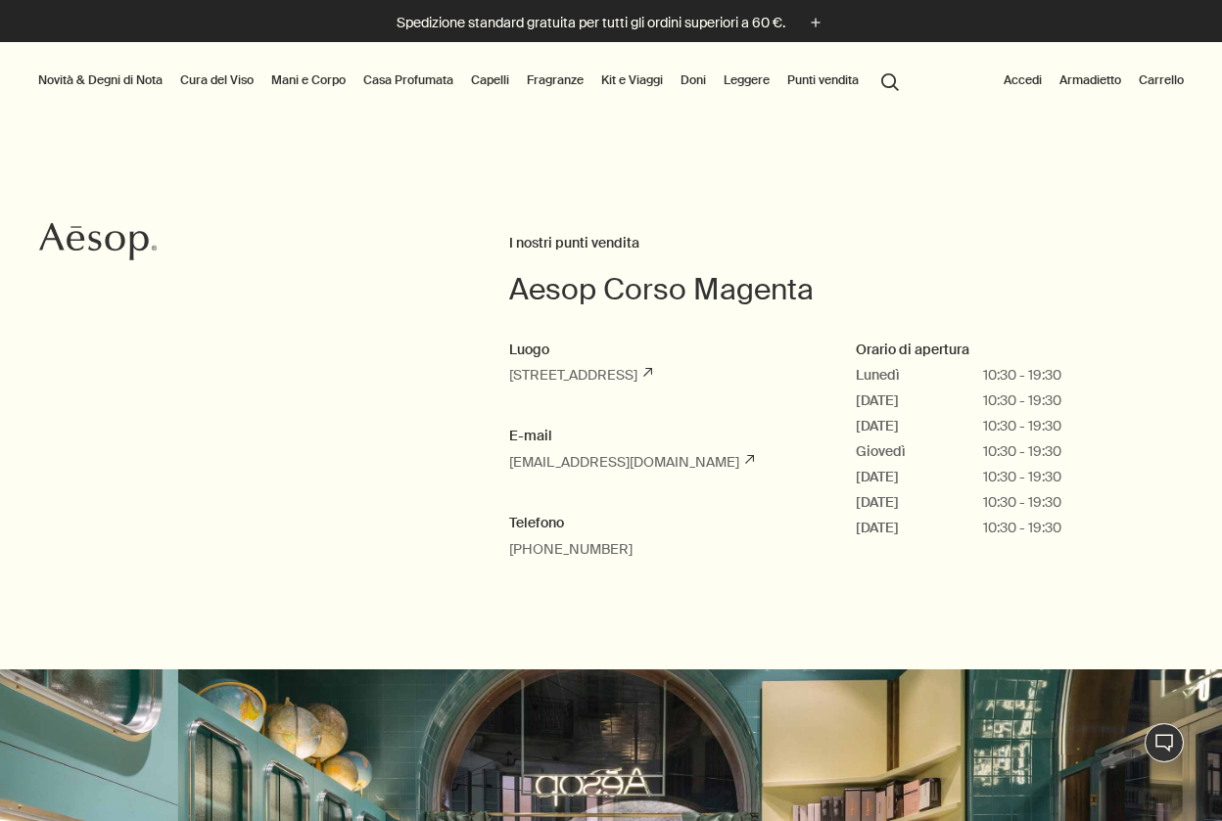
click at [81, 230] on icon "Aesop" at bounding box center [97, 241] width 117 height 39
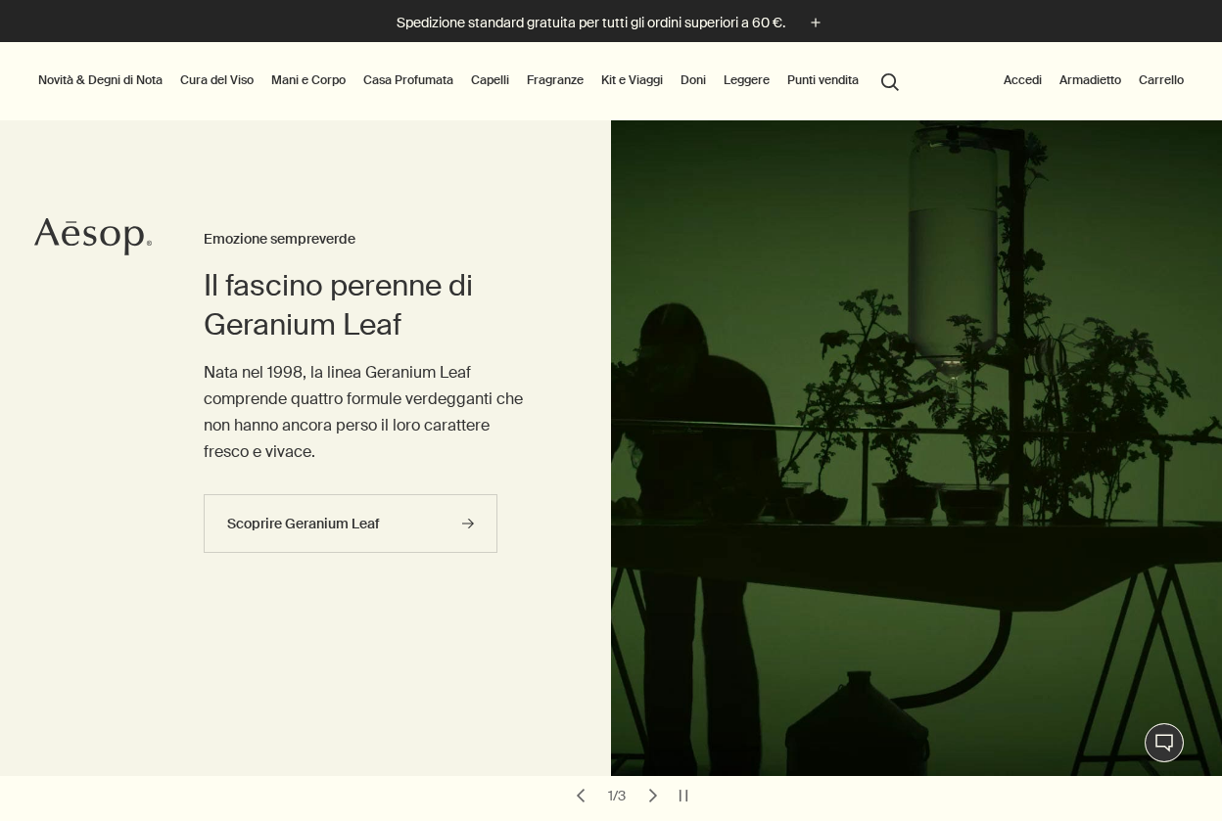
click at [220, 79] on link "Cura del Viso" at bounding box center [216, 80] width 81 height 23
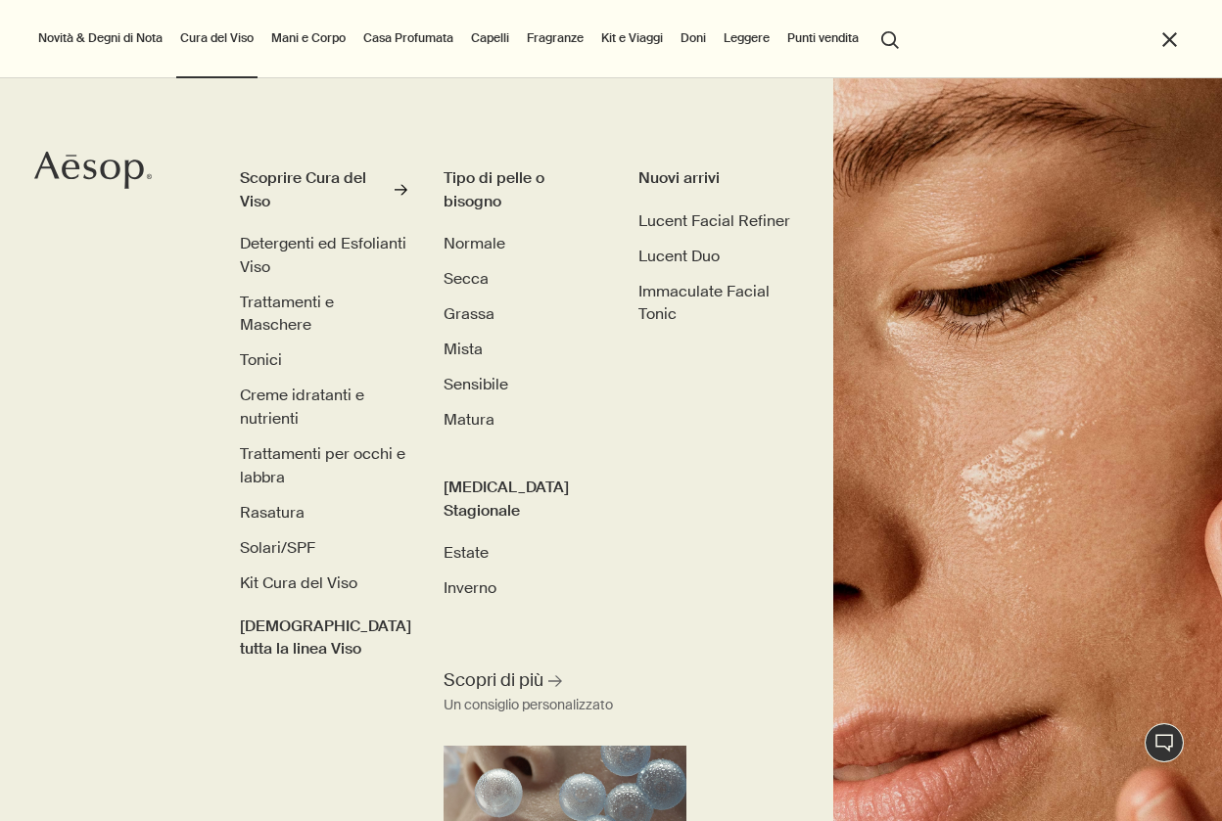
click at [310, 42] on link "Mani e Corpo" at bounding box center [308, 37] width 82 height 23
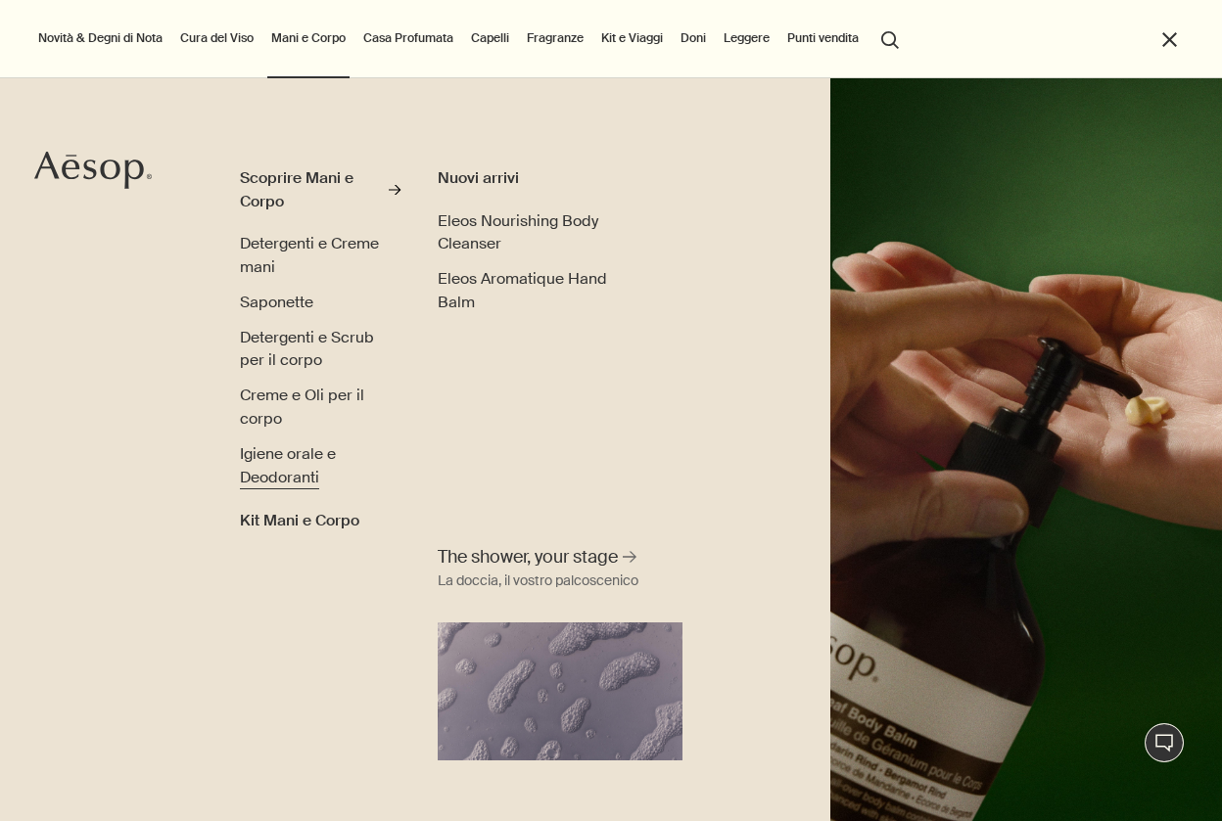
click at [275, 483] on span "Igiene orale e Deodoranti" at bounding box center [288, 465] width 96 height 44
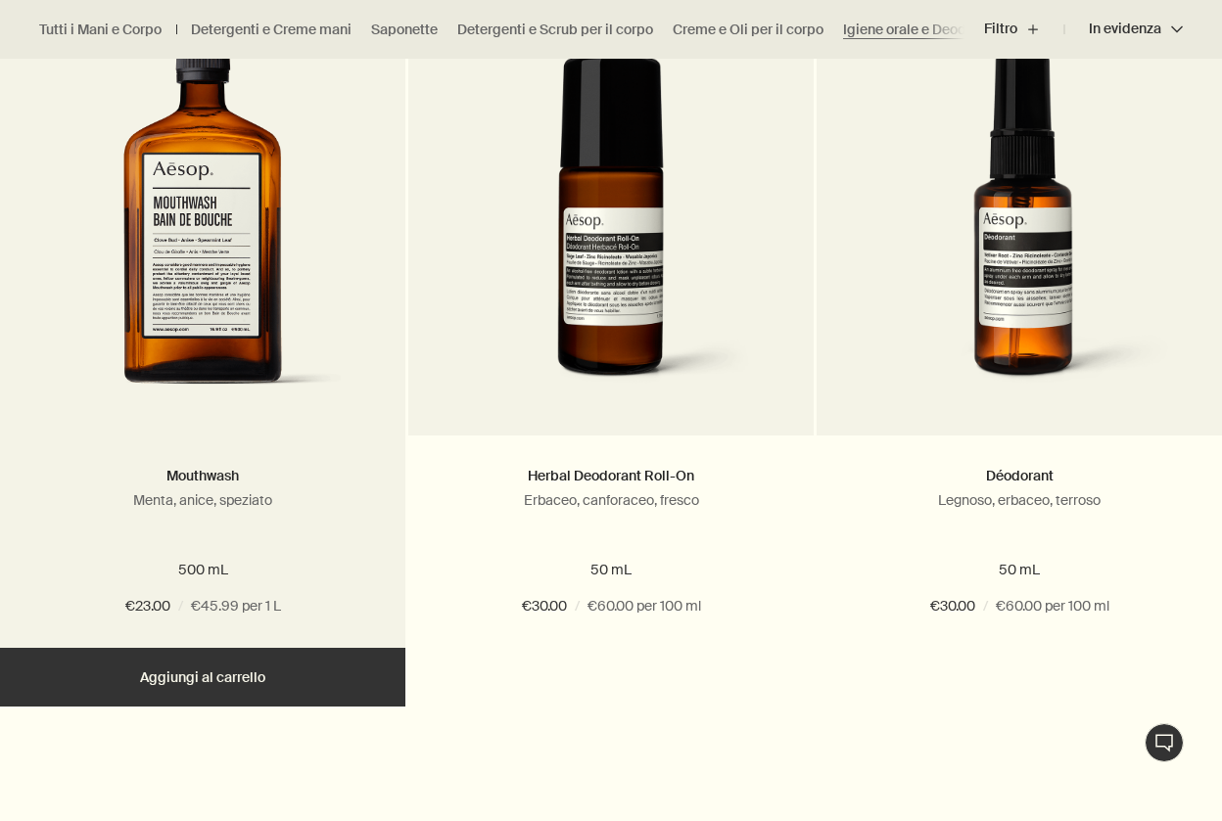
scroll to position [632, 0]
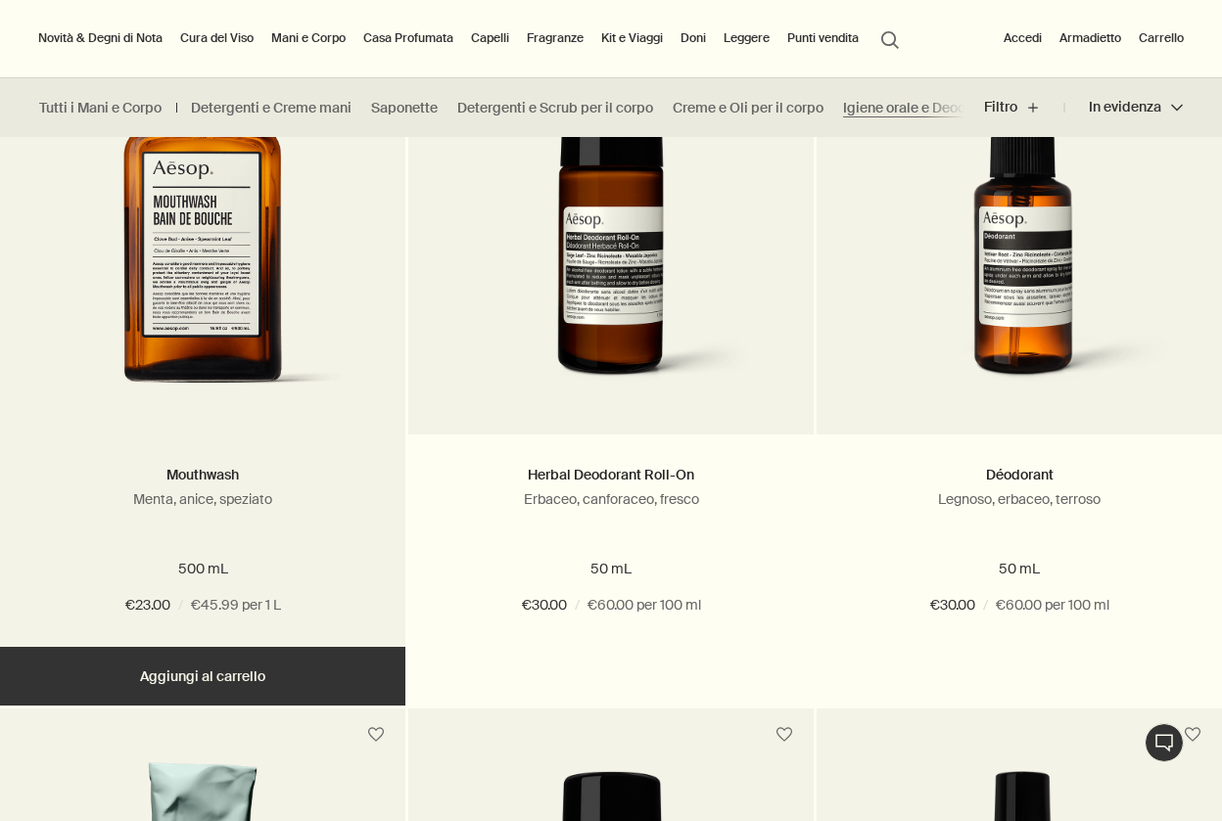
click at [178, 673] on button "Aggiungere Aggiungi al carrello" at bounding box center [202, 676] width 405 height 59
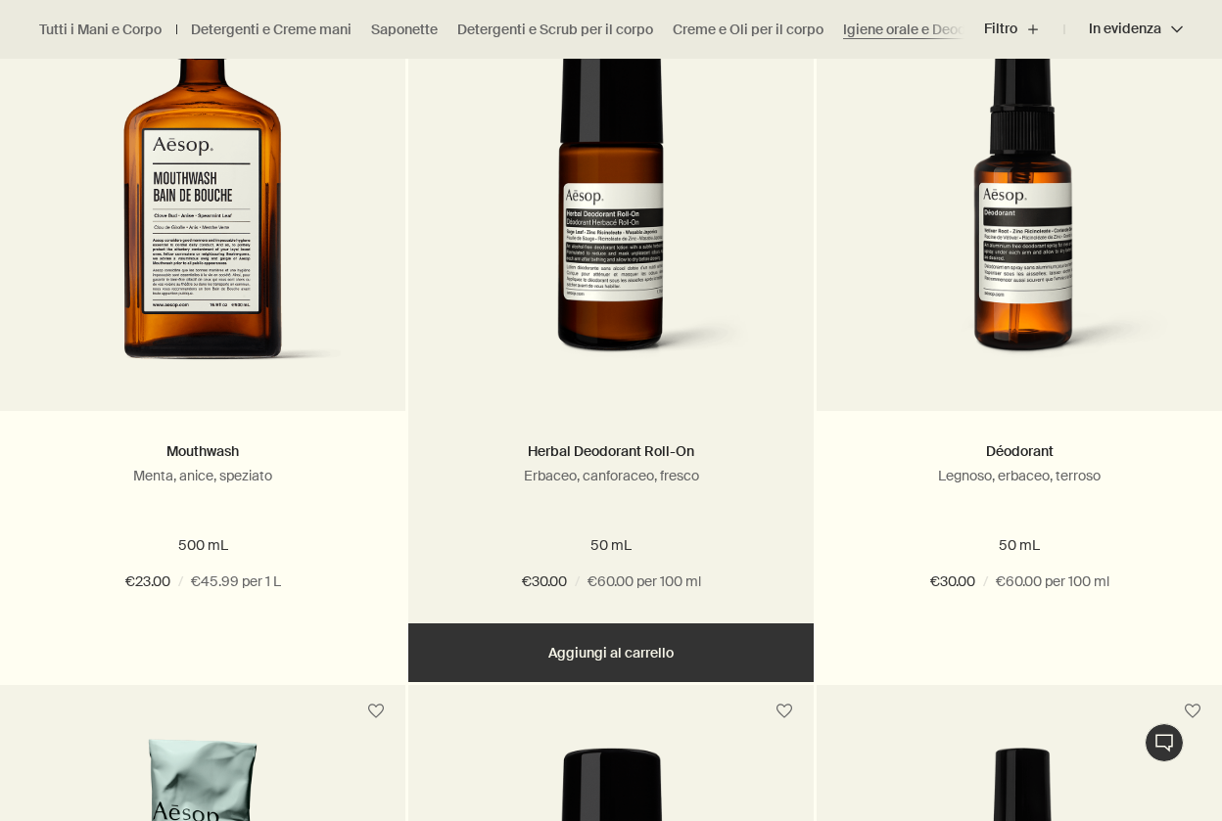
scroll to position [653, 0]
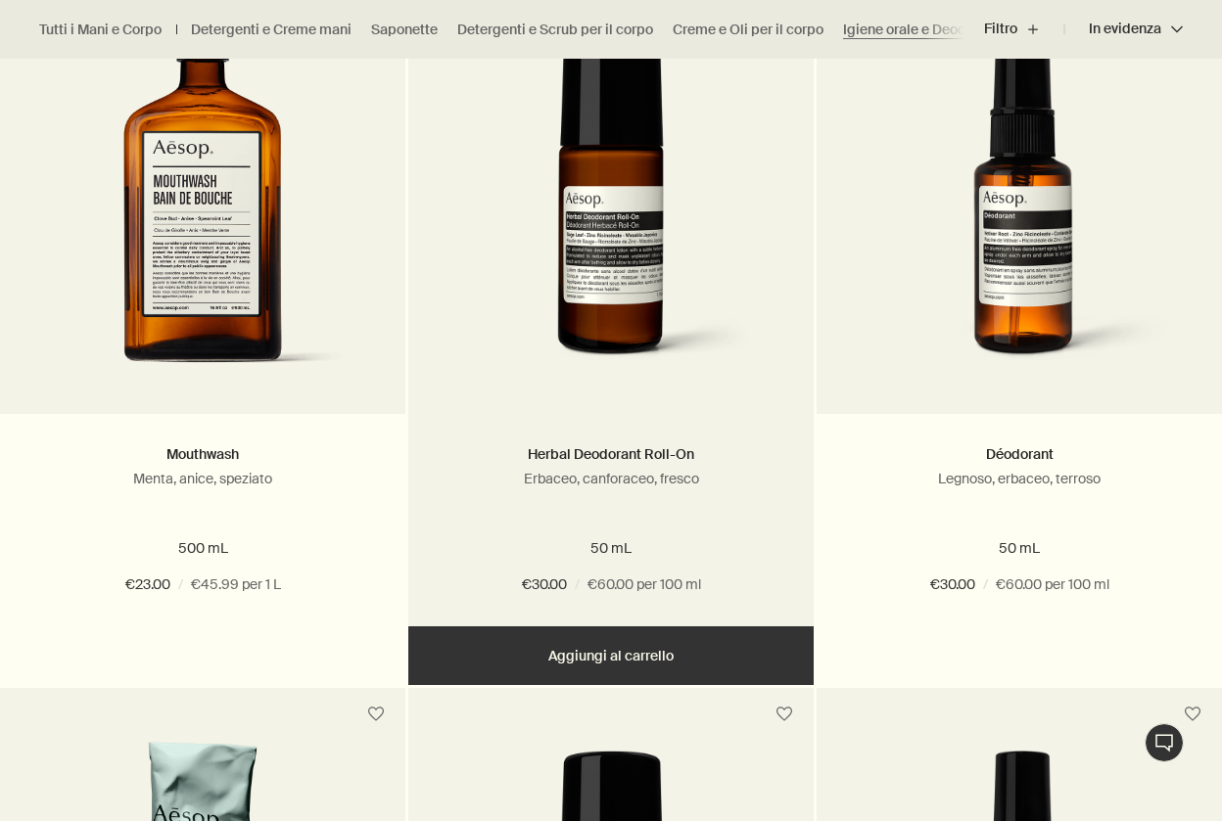
click at [513, 650] on button "Aggiungere Aggiungi al carrello" at bounding box center [610, 656] width 405 height 59
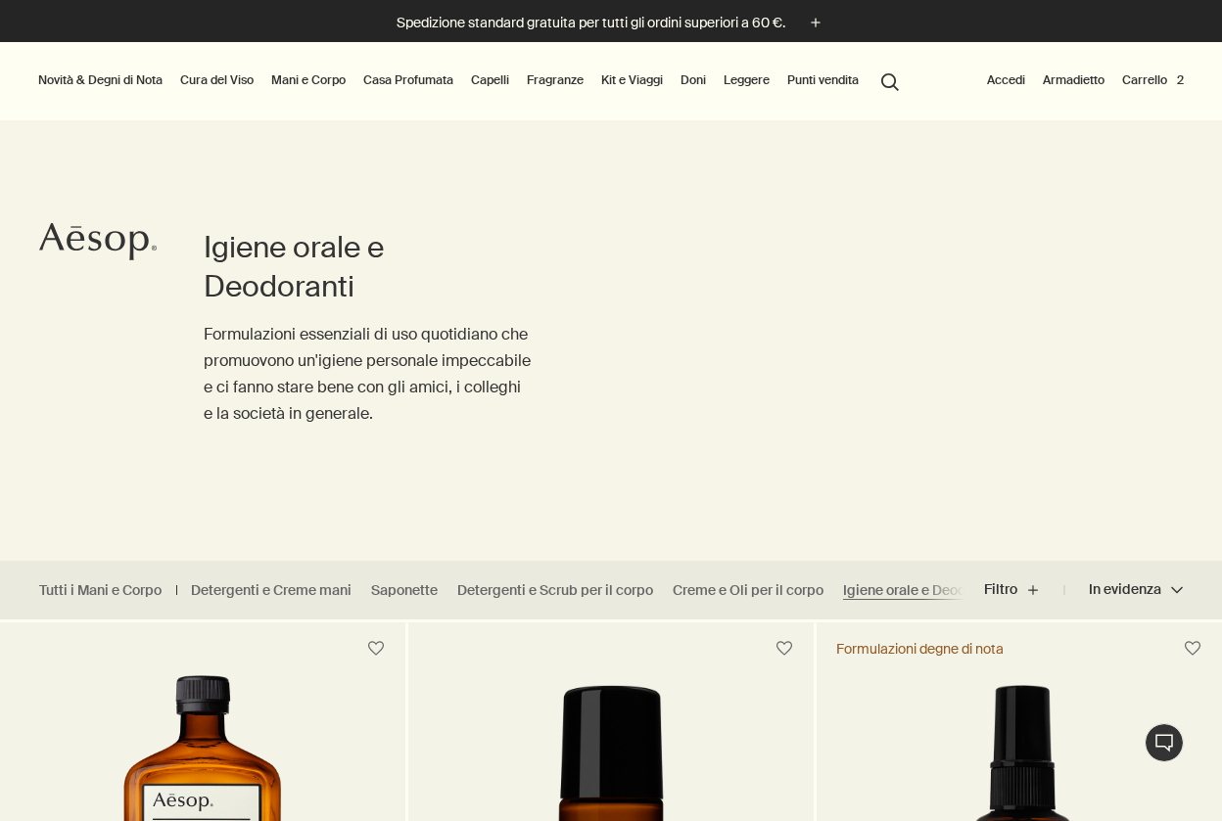
scroll to position [0, 0]
click at [116, 84] on button "Novità & Degni di Nota" at bounding box center [100, 80] width 132 height 23
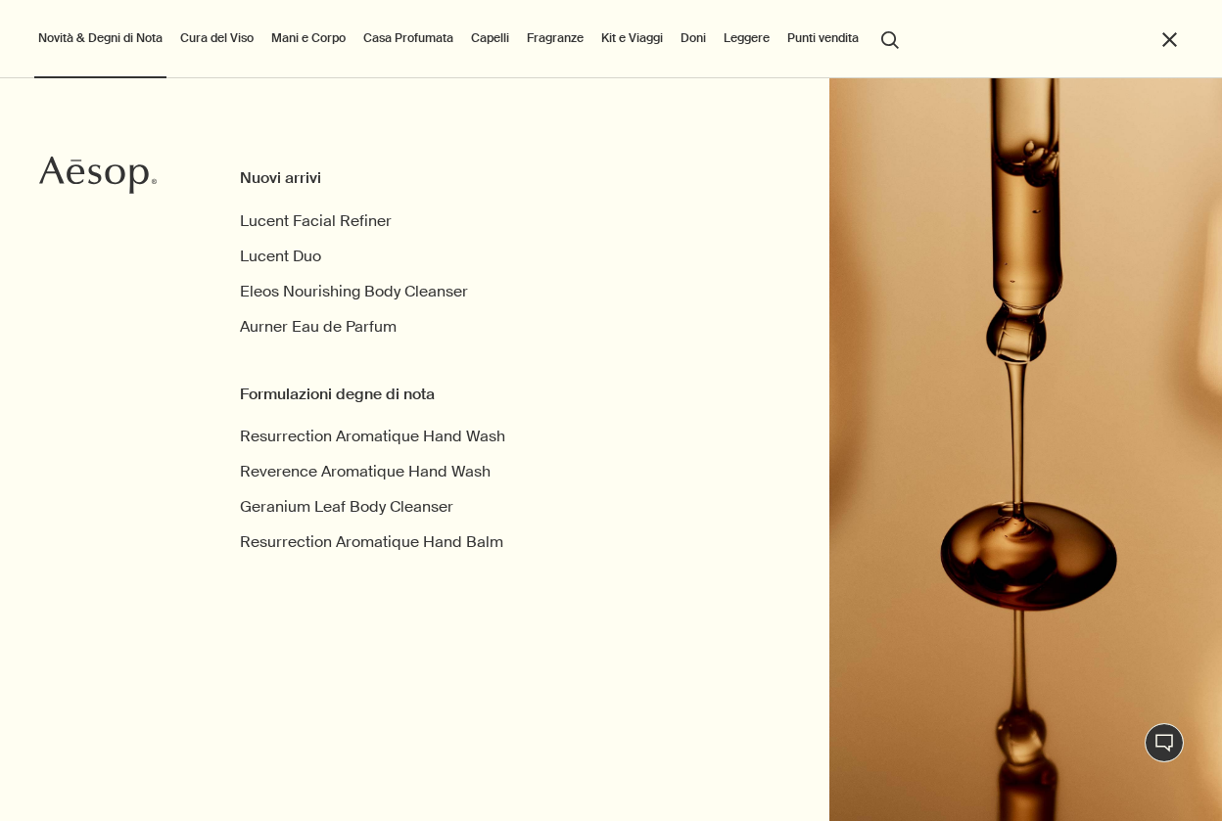
click at [231, 40] on link "Cura del Viso" at bounding box center [216, 37] width 81 height 23
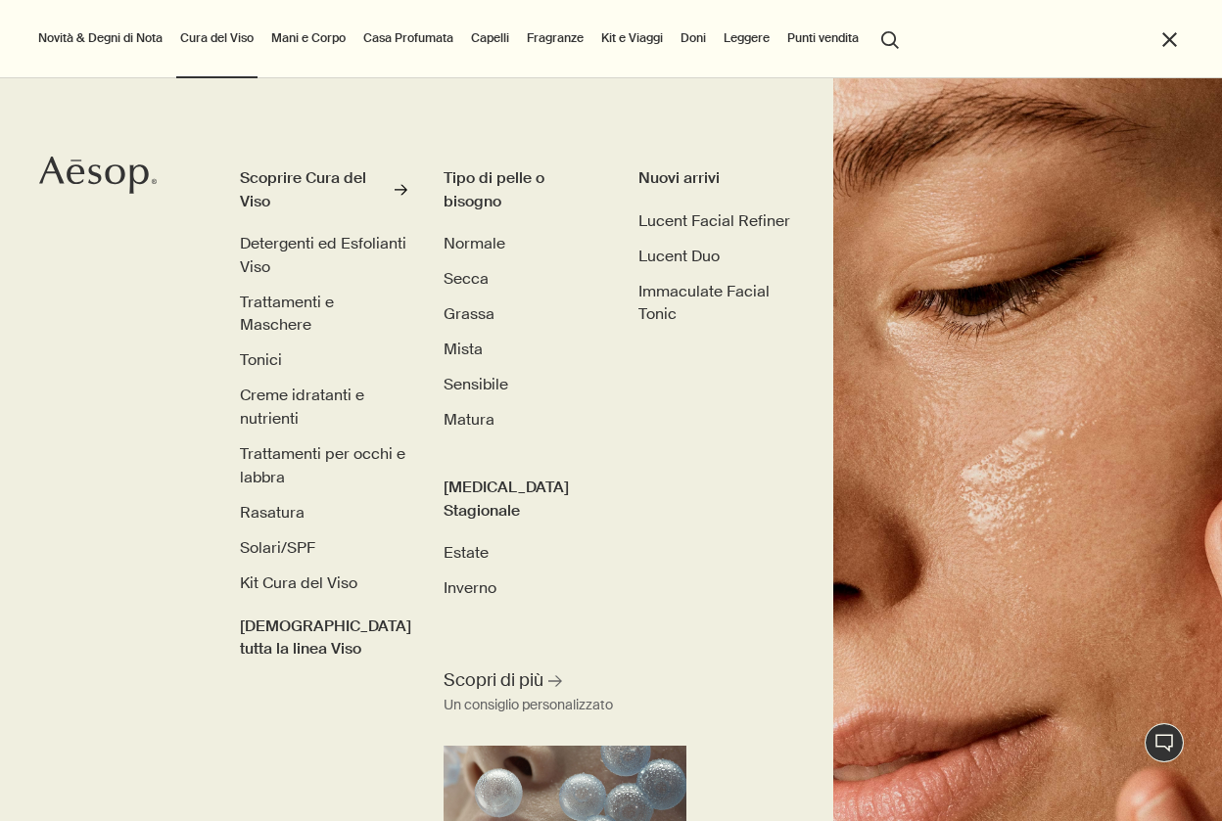
click at [306, 36] on link "Mani e Corpo" at bounding box center [308, 37] width 82 height 23
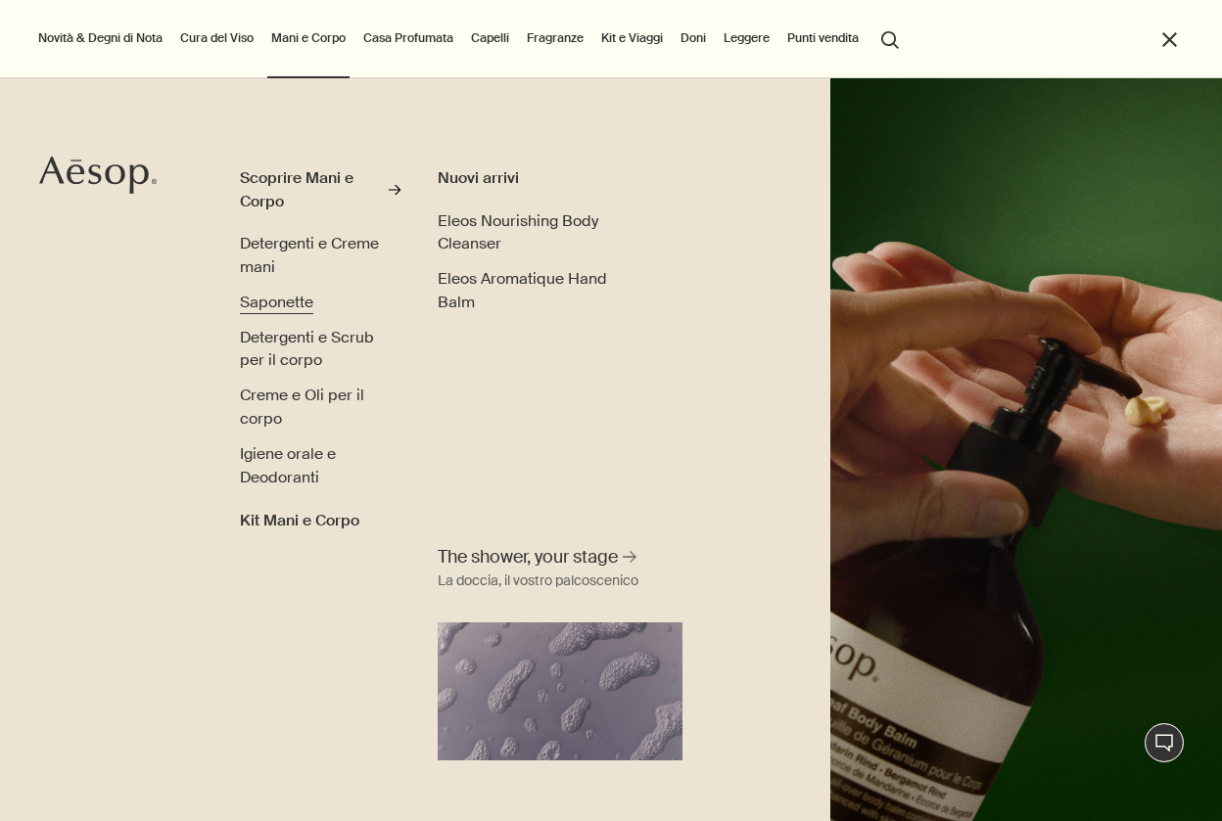
click at [298, 302] on span "Saponette" at bounding box center [276, 302] width 73 height 21
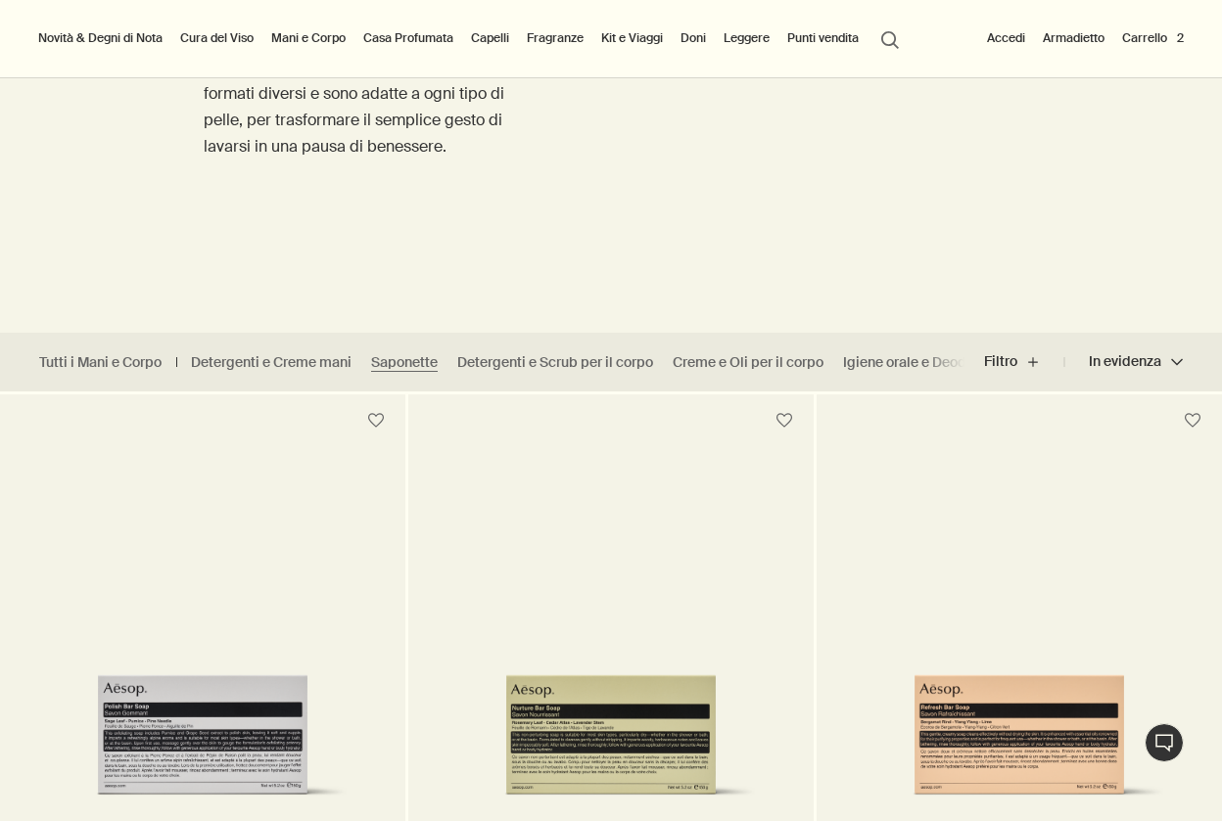
scroll to position [20, 0]
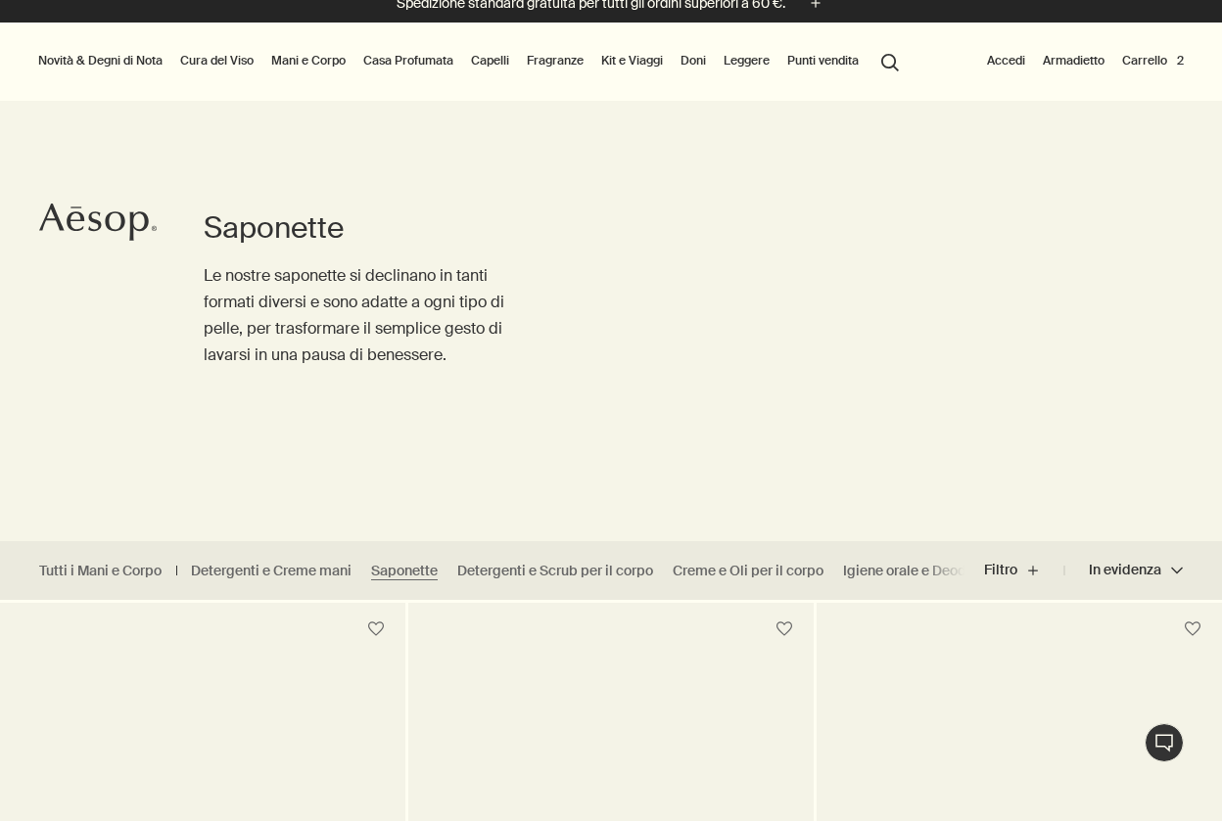
click at [305, 68] on link "Mani e Corpo" at bounding box center [308, 60] width 82 height 23
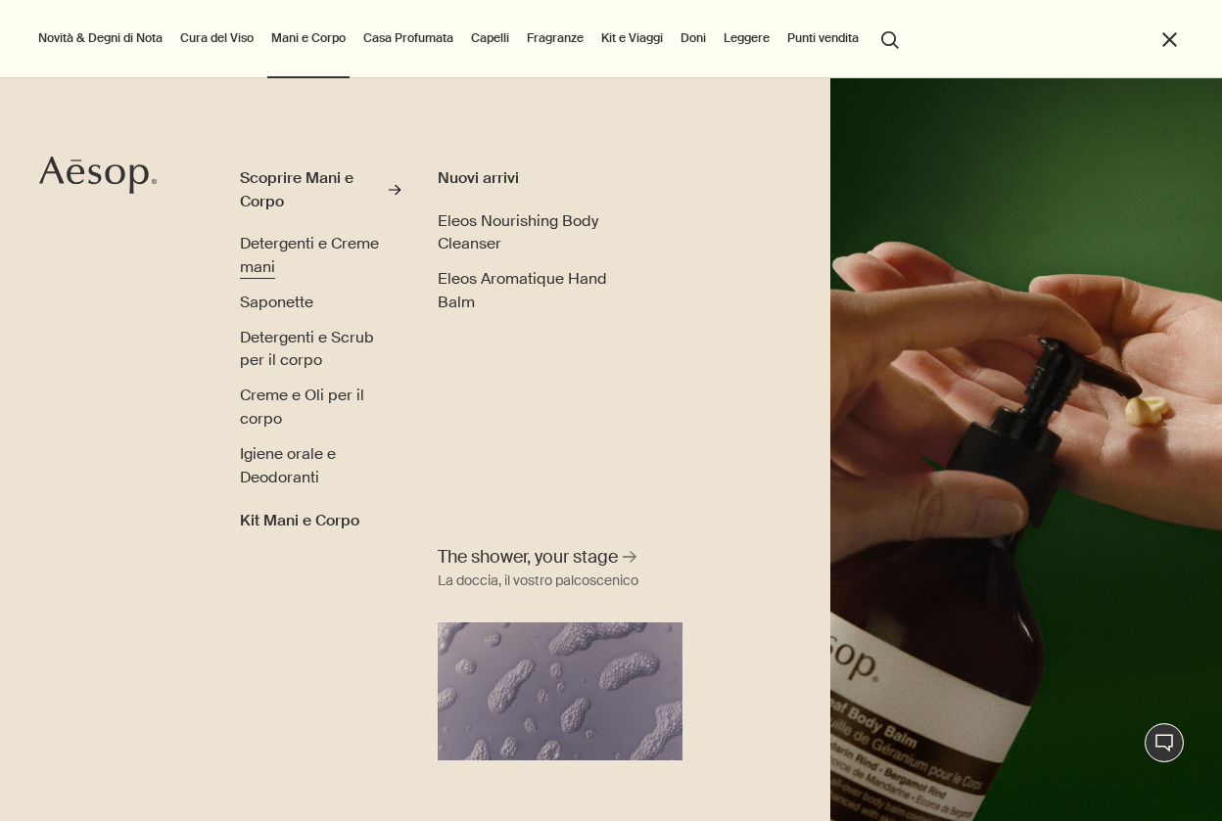
click at [274, 239] on span "Detergenti e Creme mani" at bounding box center [309, 255] width 139 height 44
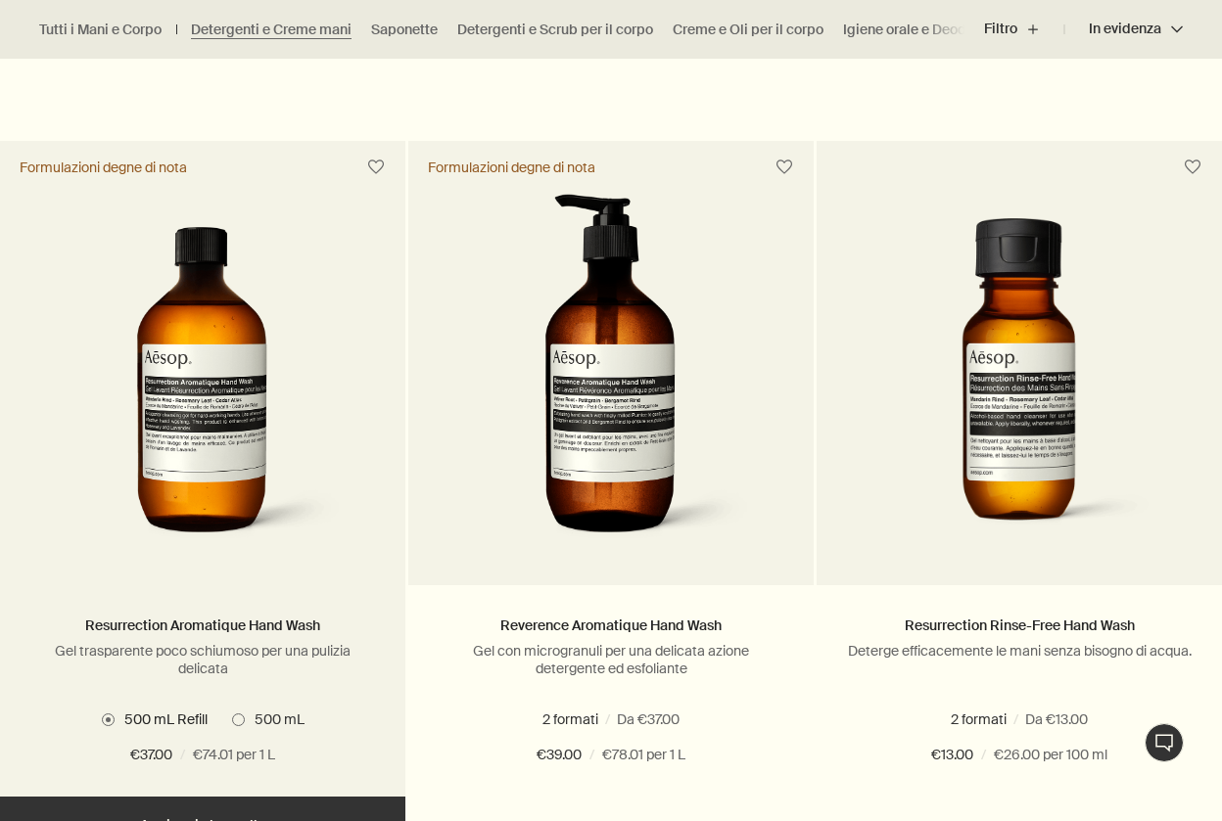
scroll to position [1241, 0]
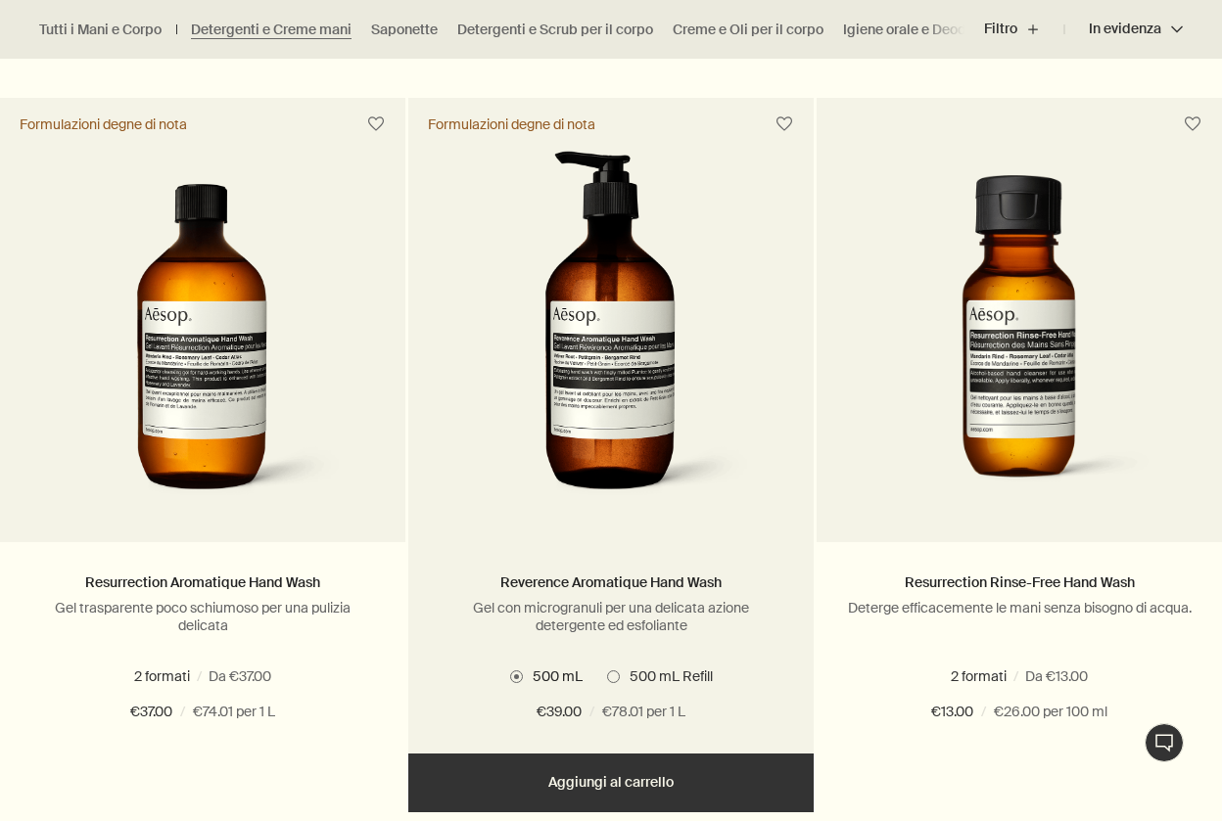
click at [559, 775] on button "Aggiungere Aggiungi al carrello" at bounding box center [610, 783] width 405 height 59
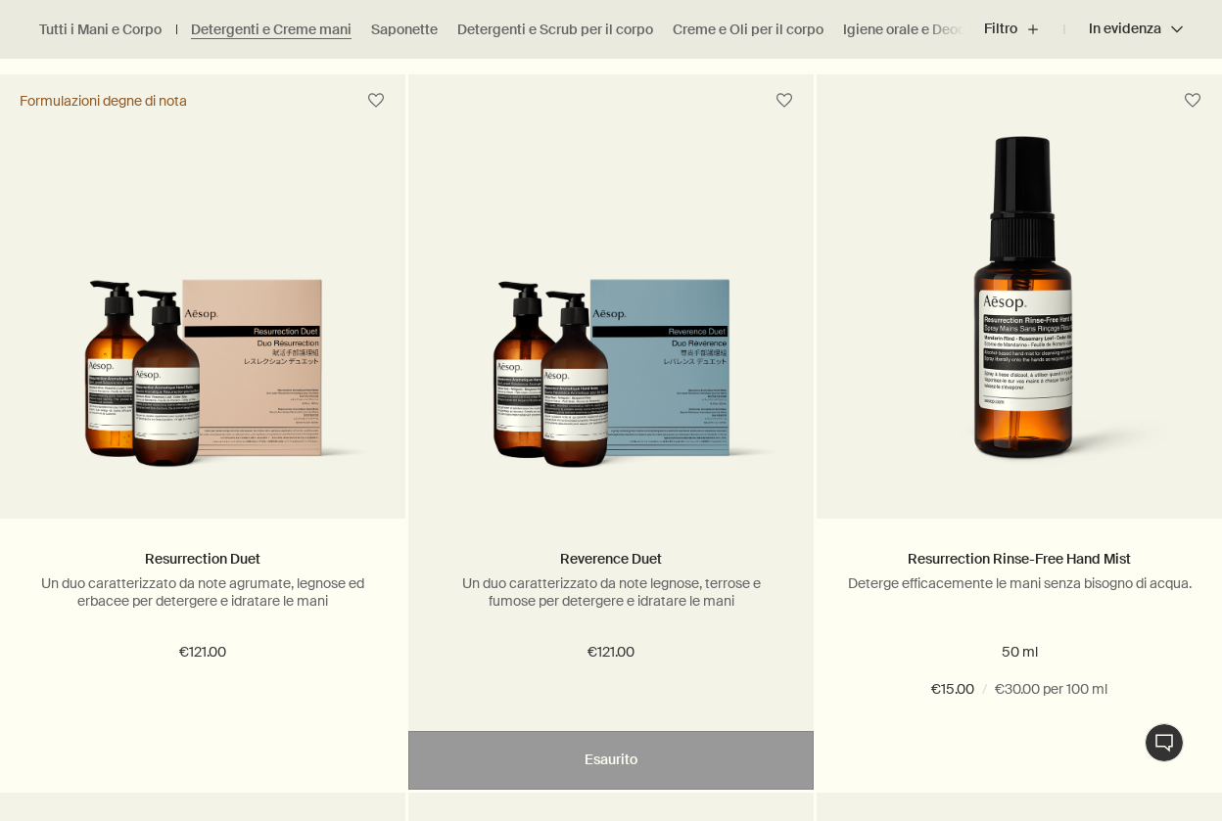
scroll to position [1990, 0]
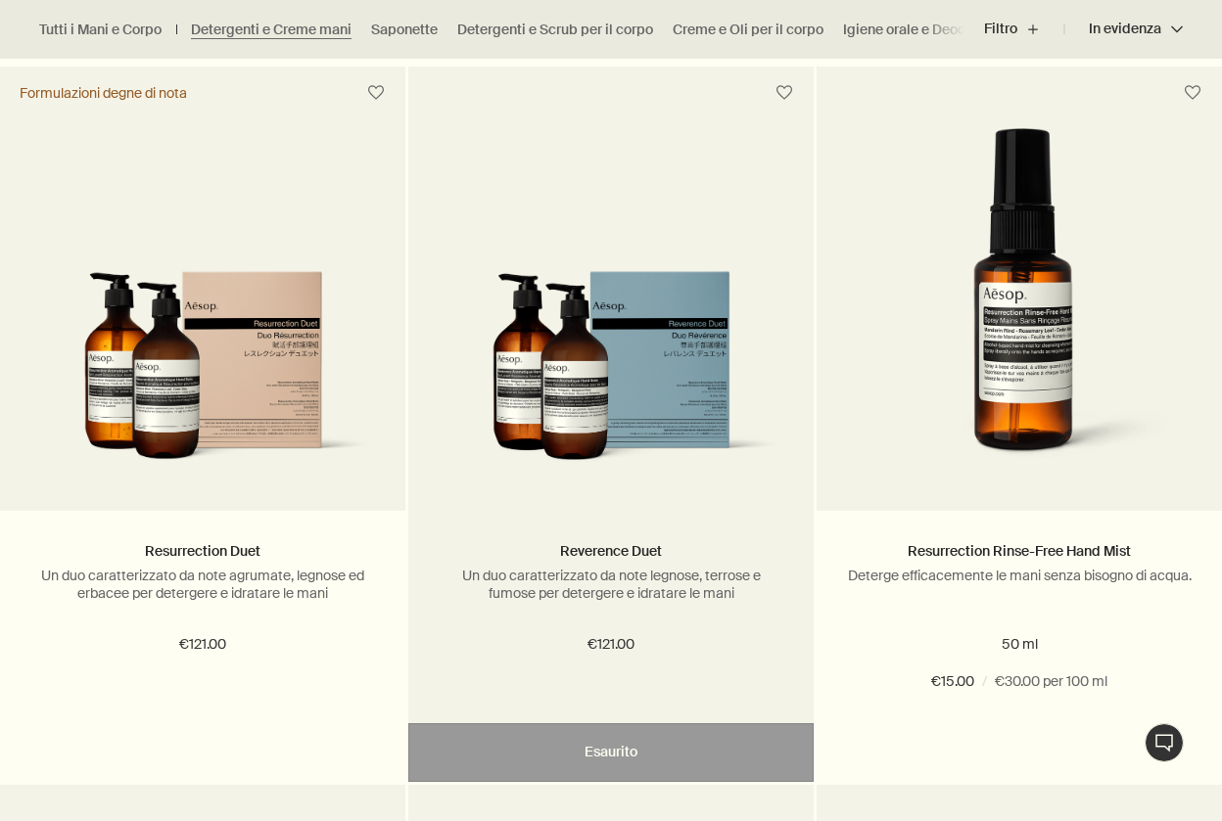
click at [575, 357] on img at bounding box center [611, 376] width 347 height 210
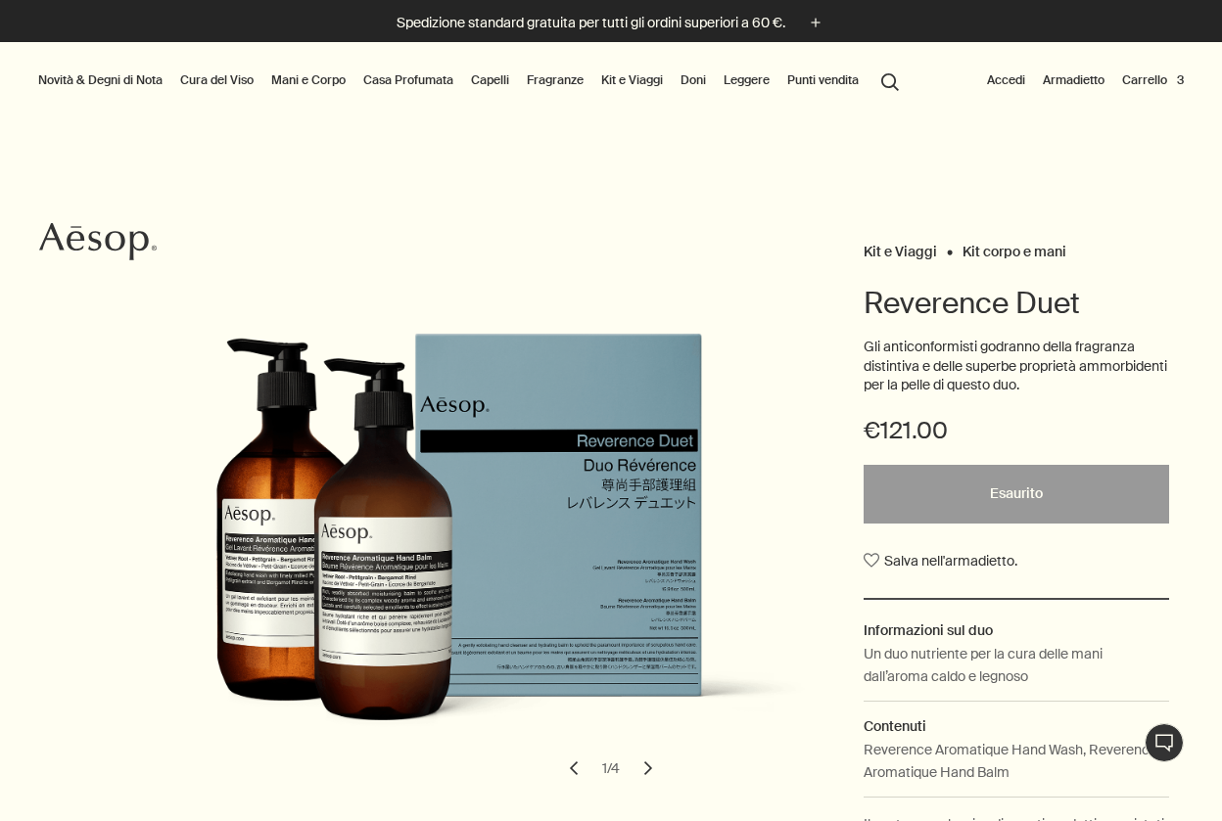
click at [323, 76] on link "Mani e Corpo" at bounding box center [308, 80] width 82 height 23
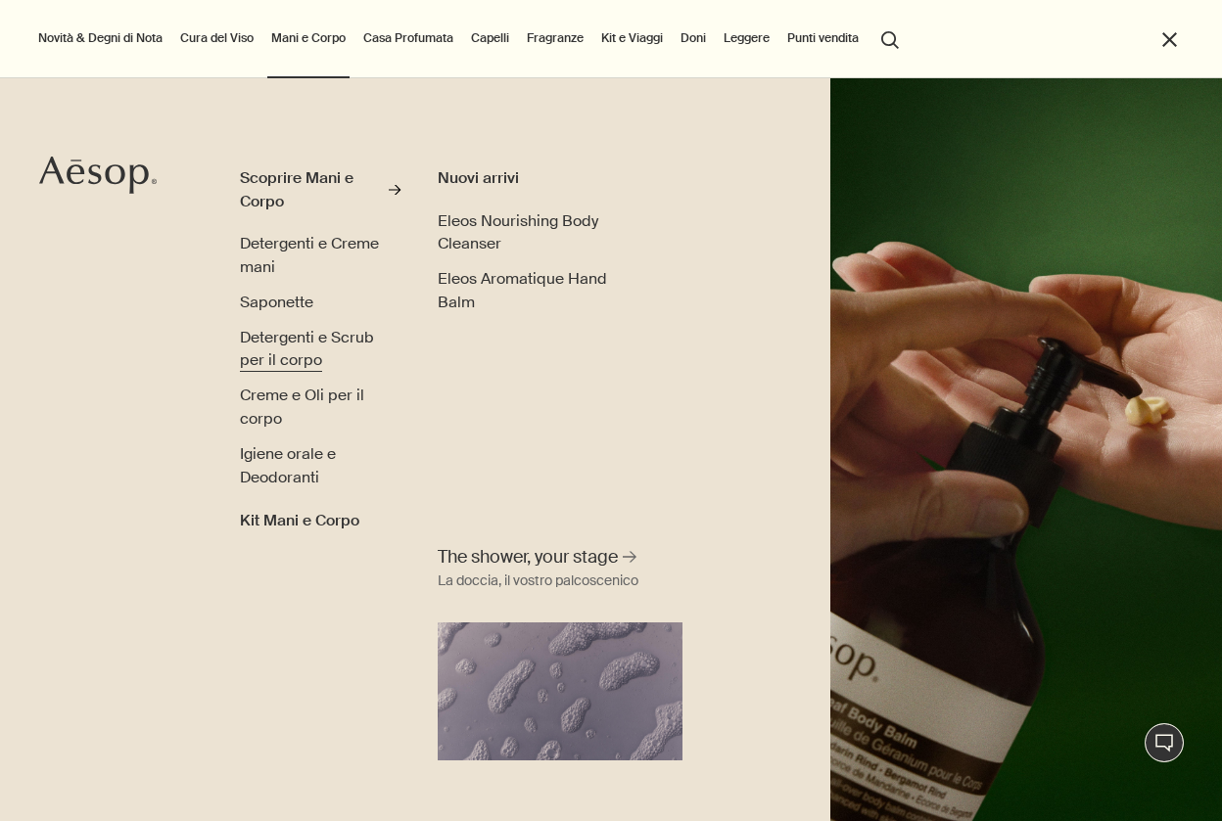
click at [274, 358] on span "Detergenti e Scrub per il corpo" at bounding box center [306, 349] width 133 height 44
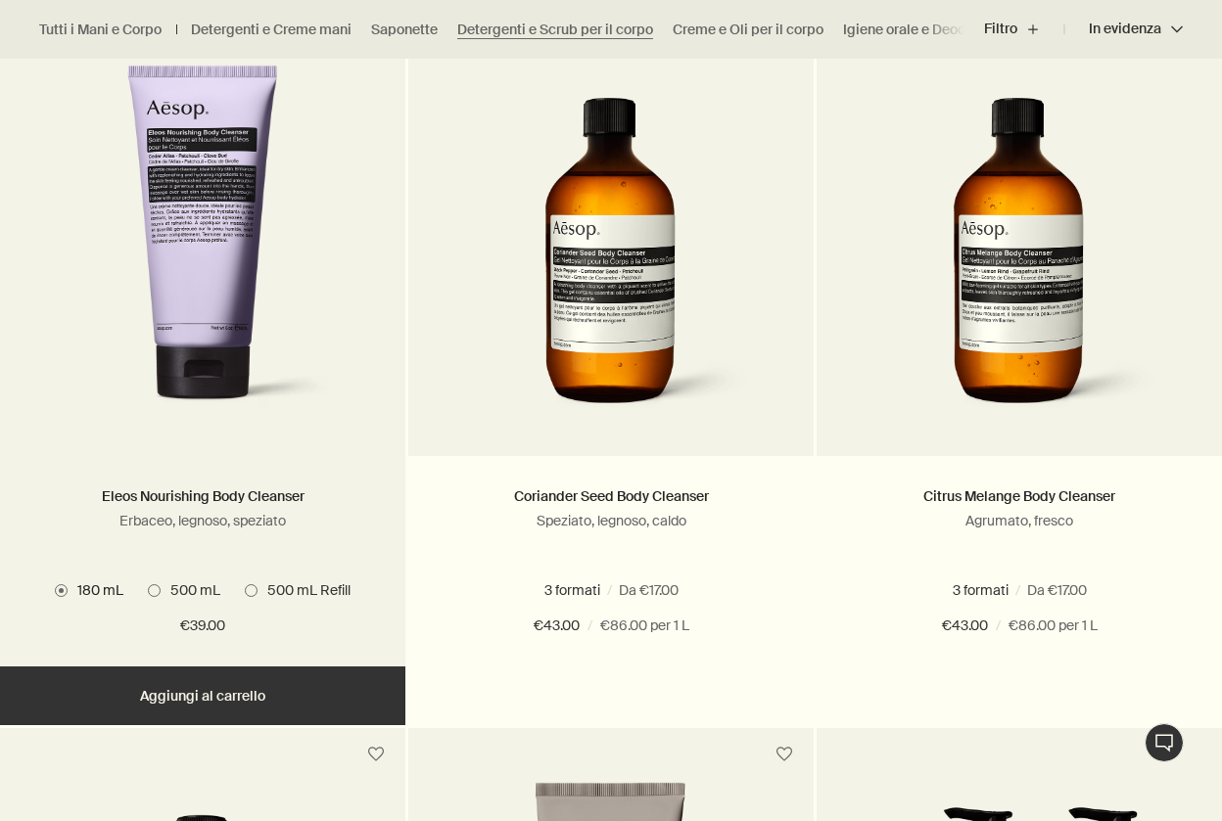
scroll to position [1328, 0]
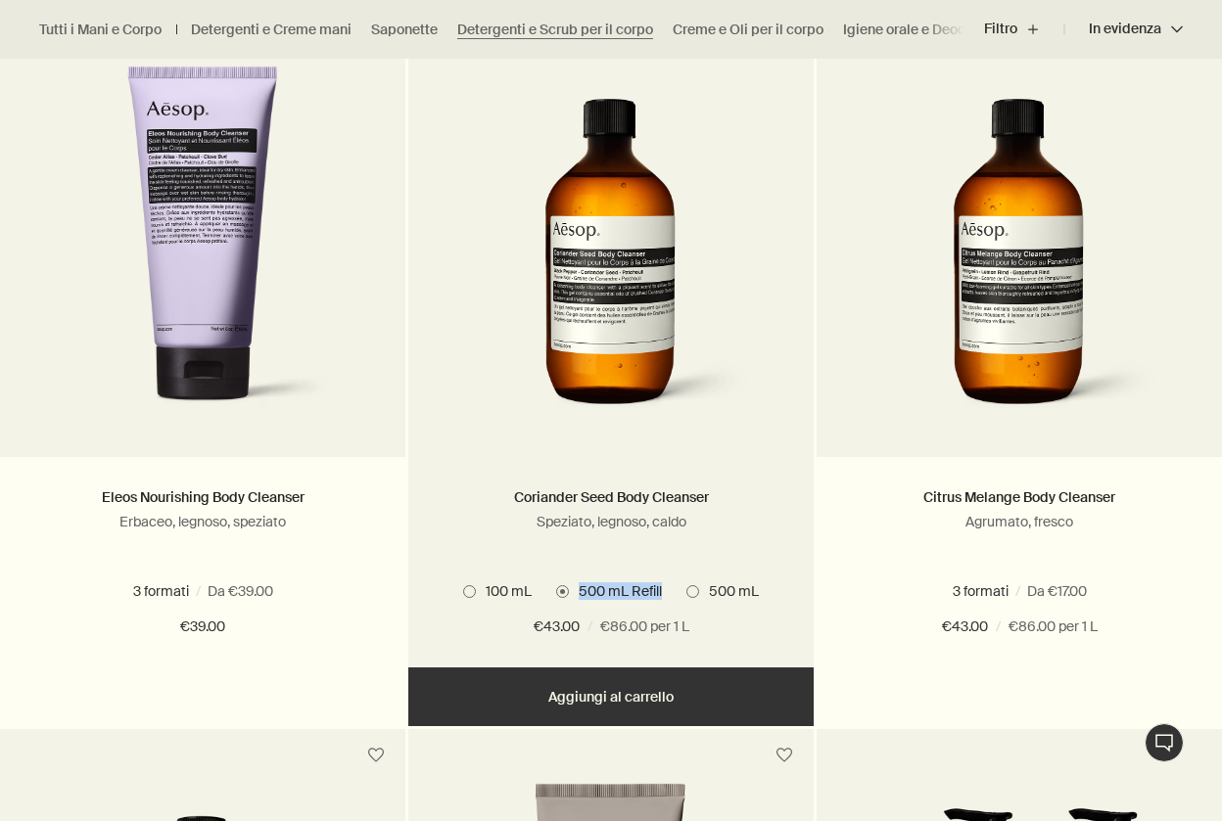
drag, startPoint x: 662, startPoint y: 592, endPoint x: 583, endPoint y: 591, distance: 78.3
click at [582, 591] on span "500 mL Refill" at bounding box center [615, 591] width 93 height 18
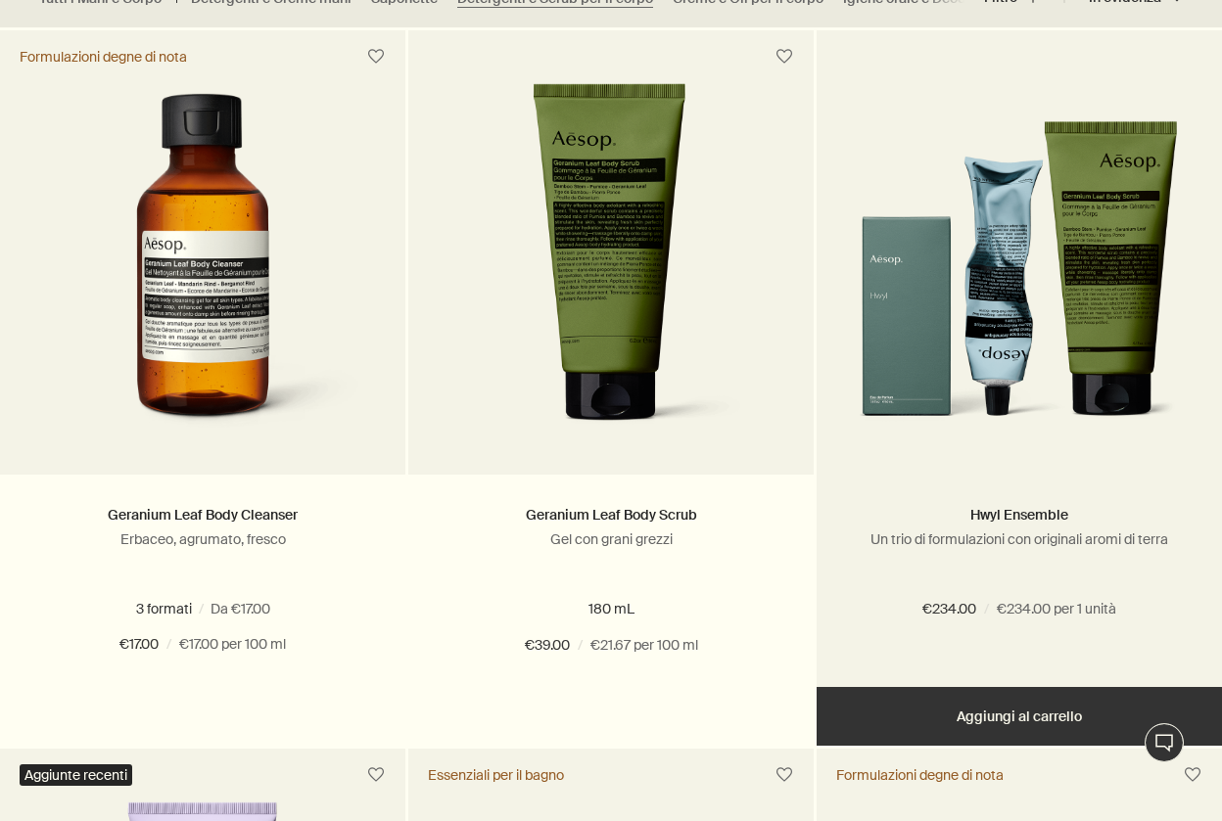
scroll to position [594, 0]
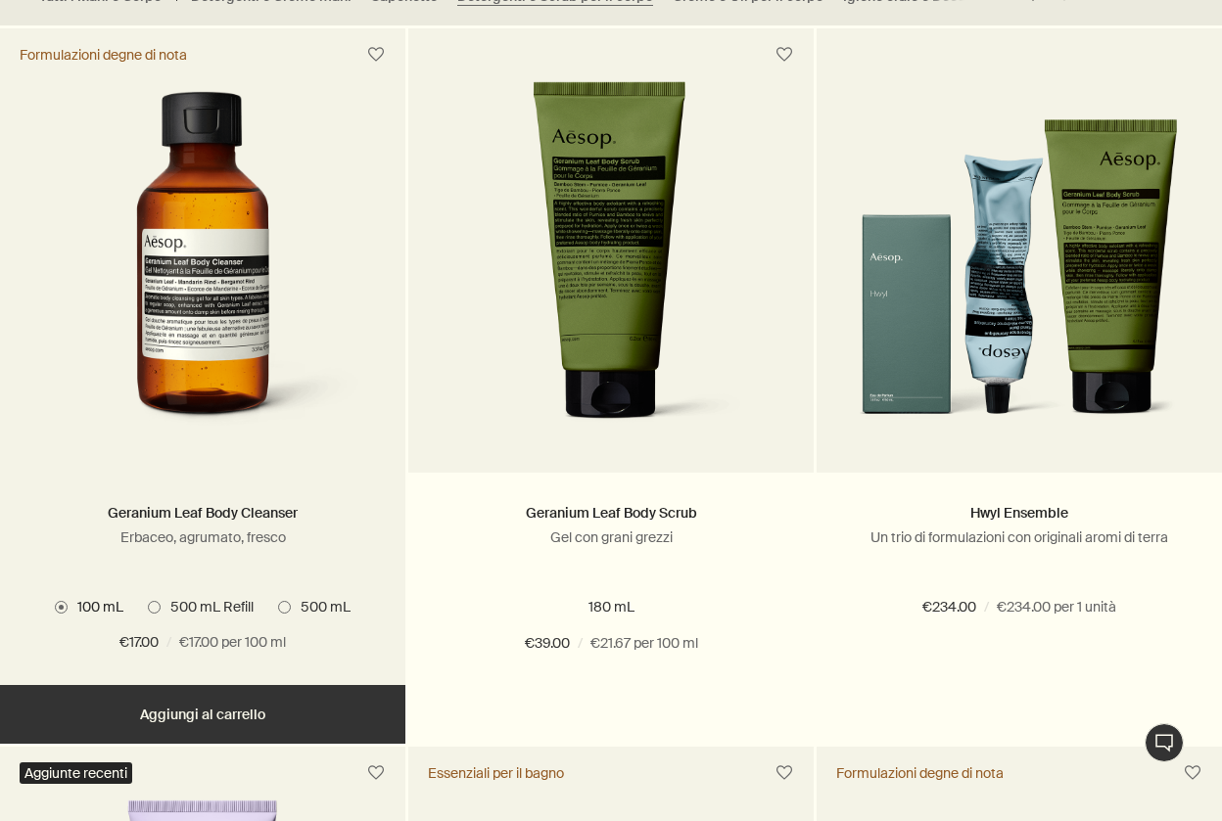
click at [158, 607] on span at bounding box center [154, 607] width 13 height 13
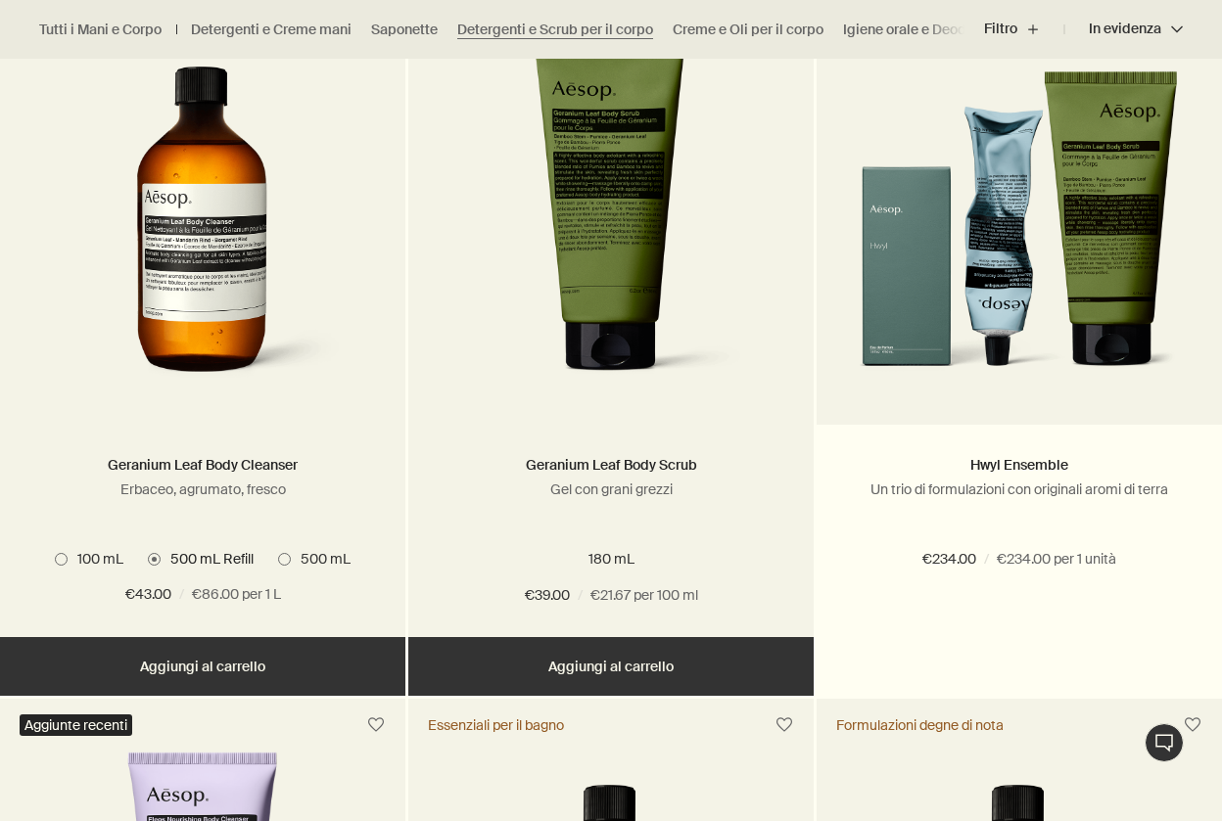
scroll to position [643, 0]
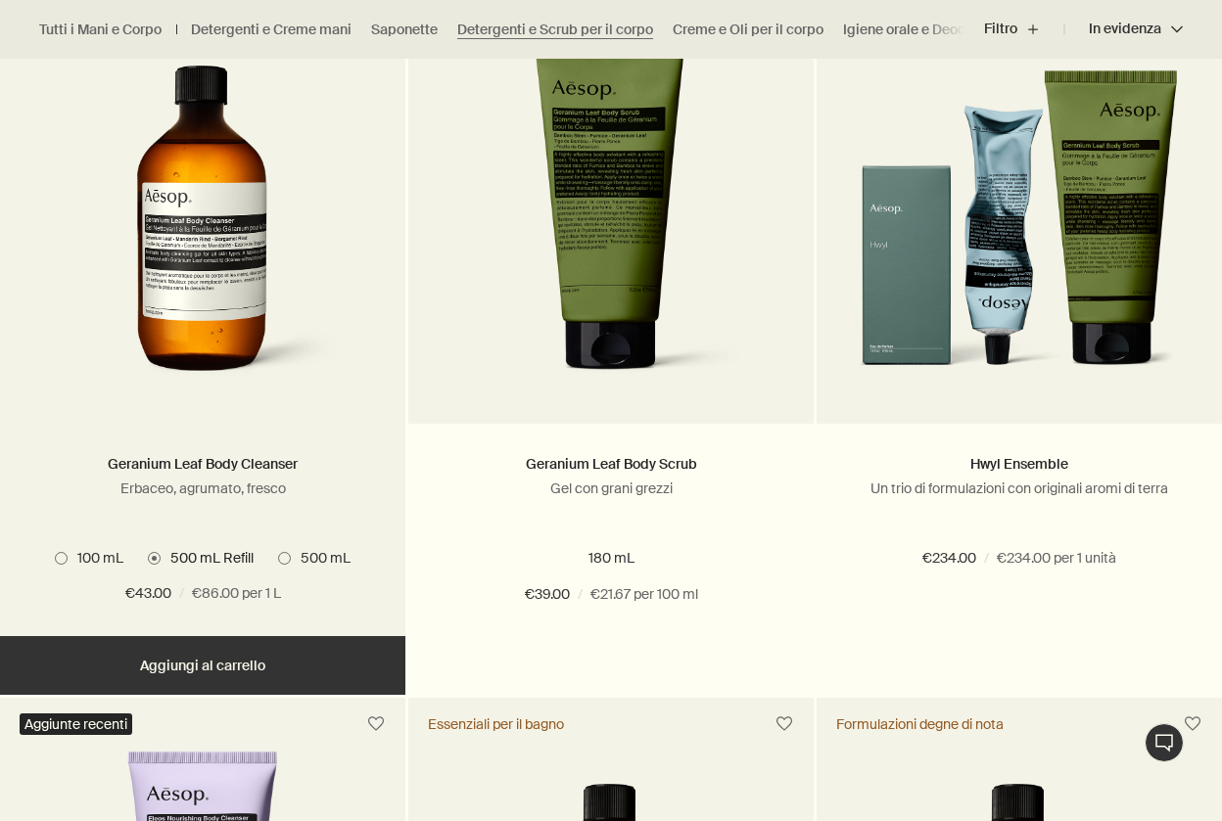
click at [293, 554] on span "500 mL" at bounding box center [321, 558] width 60 height 18
click at [153, 559] on span at bounding box center [154, 558] width 13 height 13
click at [301, 559] on span "500 mL" at bounding box center [321, 558] width 60 height 18
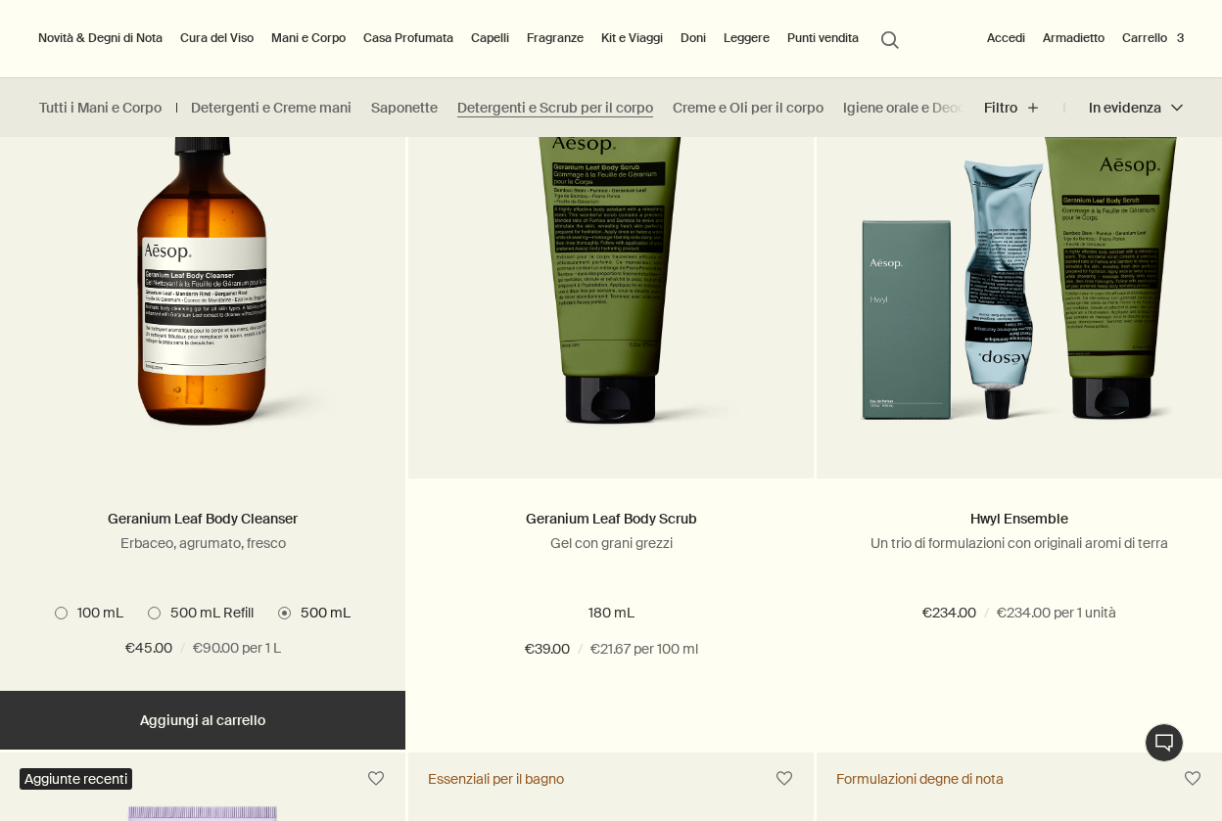
scroll to position [624, 0]
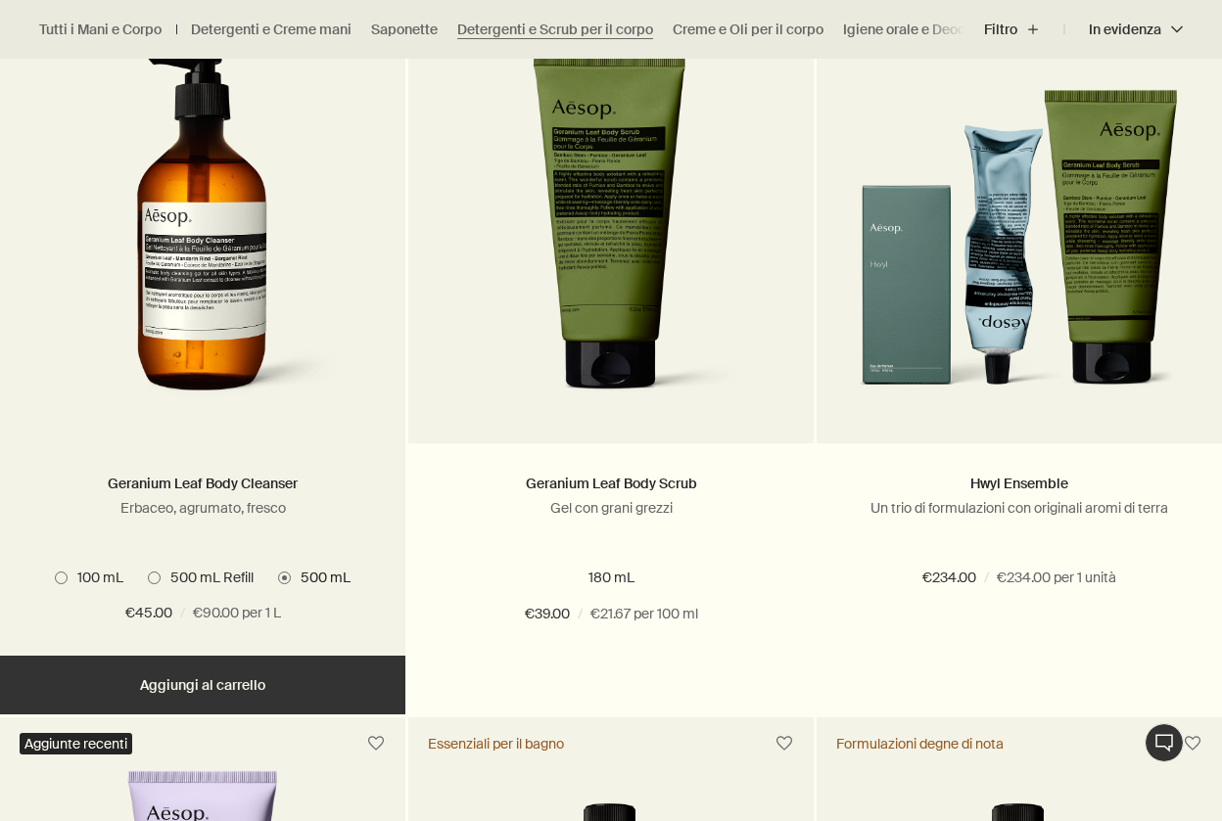
click at [256, 681] on button "Aggiungere Aggiungi al carrello" at bounding box center [202, 685] width 405 height 59
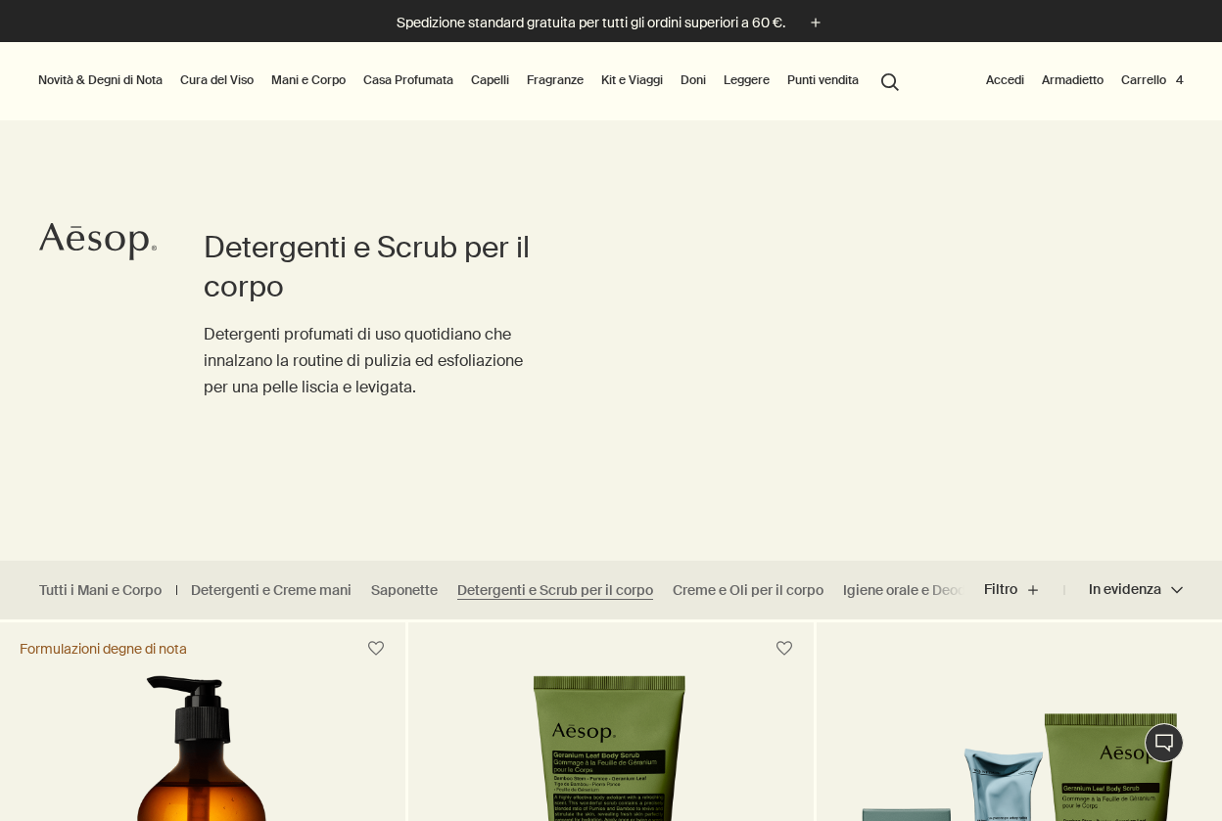
scroll to position [0, 0]
click at [1155, 77] on button "Carrello 4" at bounding box center [1152, 80] width 70 height 23
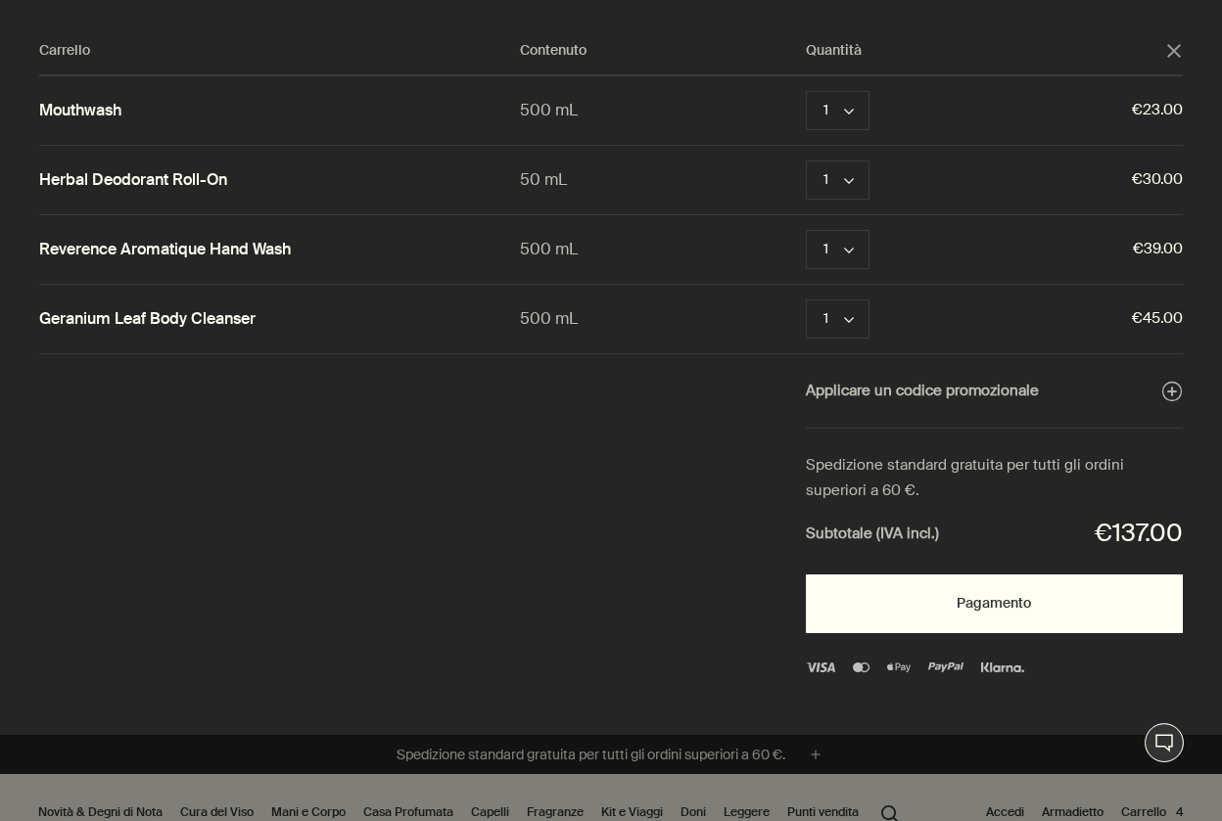
click at [903, 609] on button "Pagamento" at bounding box center [994, 604] width 377 height 59
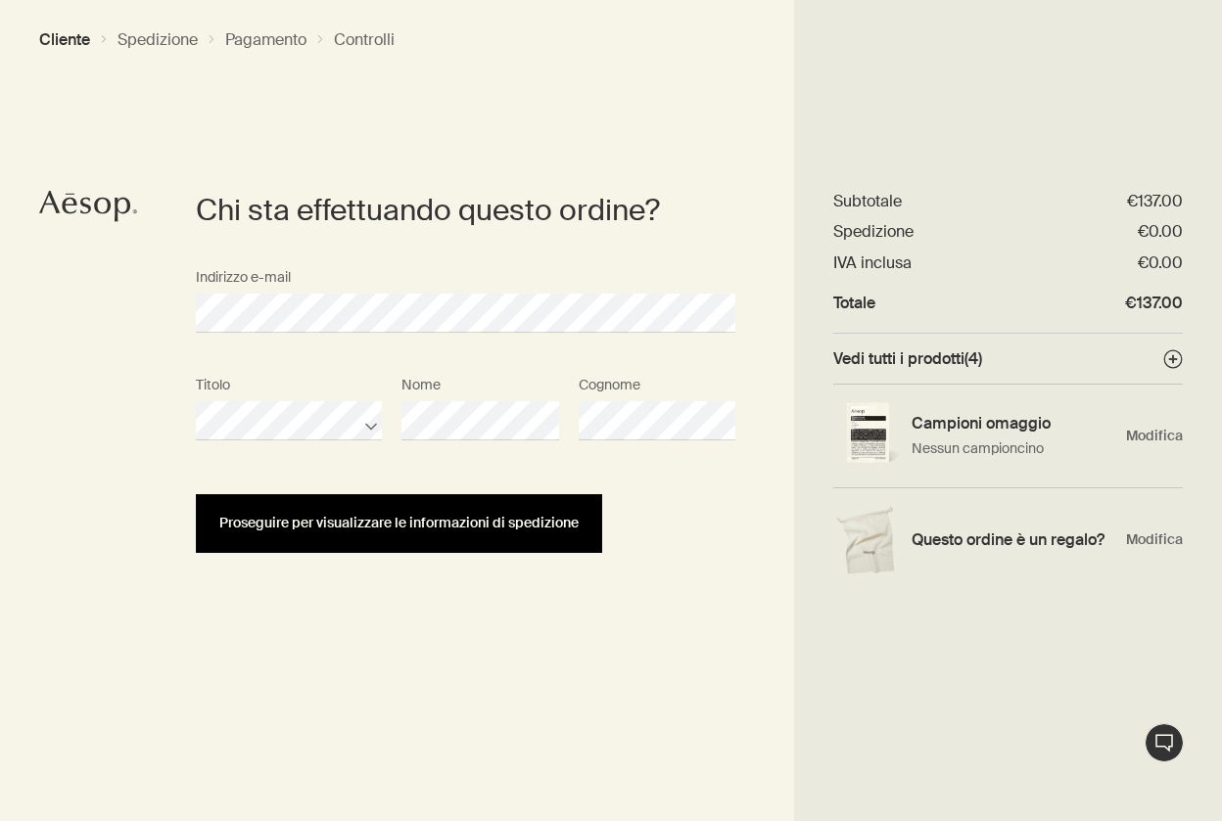
click at [402, 532] on button "Proseguire per visualizzare le informazioni di spedizione" at bounding box center [399, 523] width 406 height 59
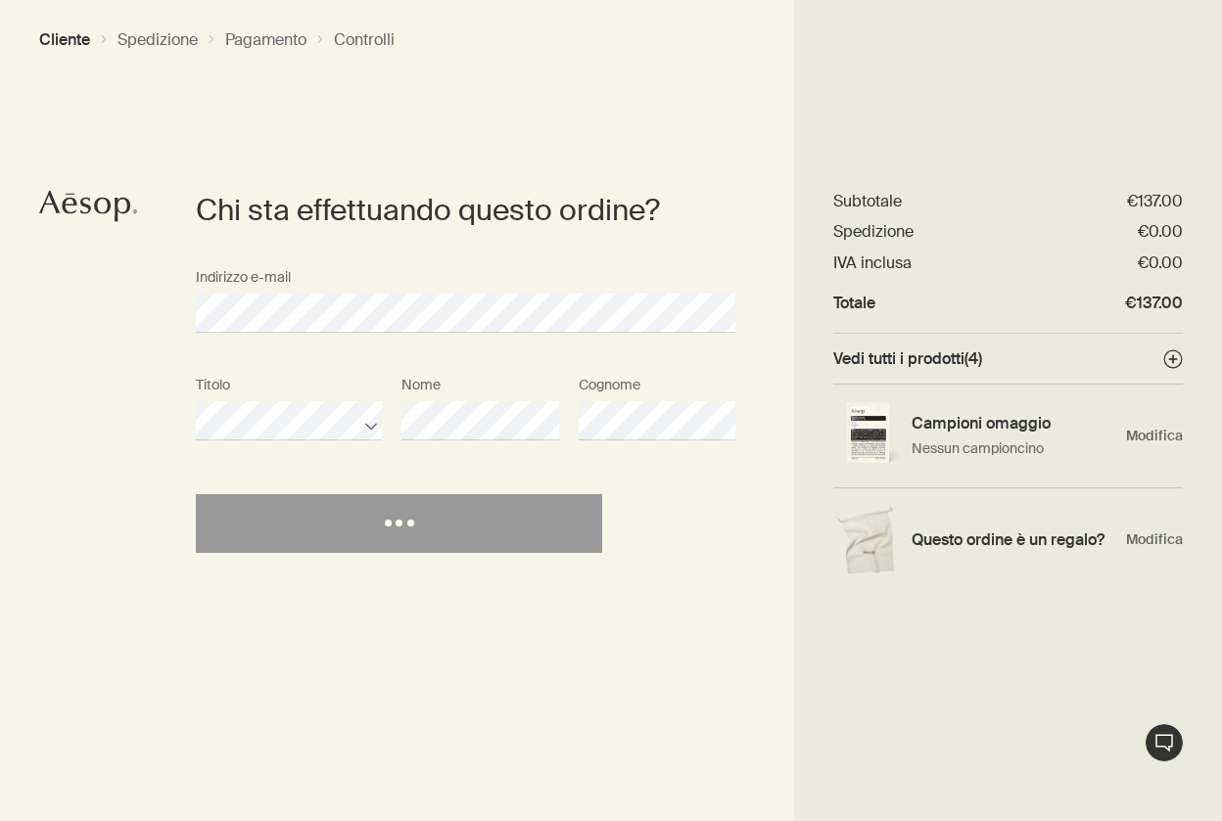
select select "IT"
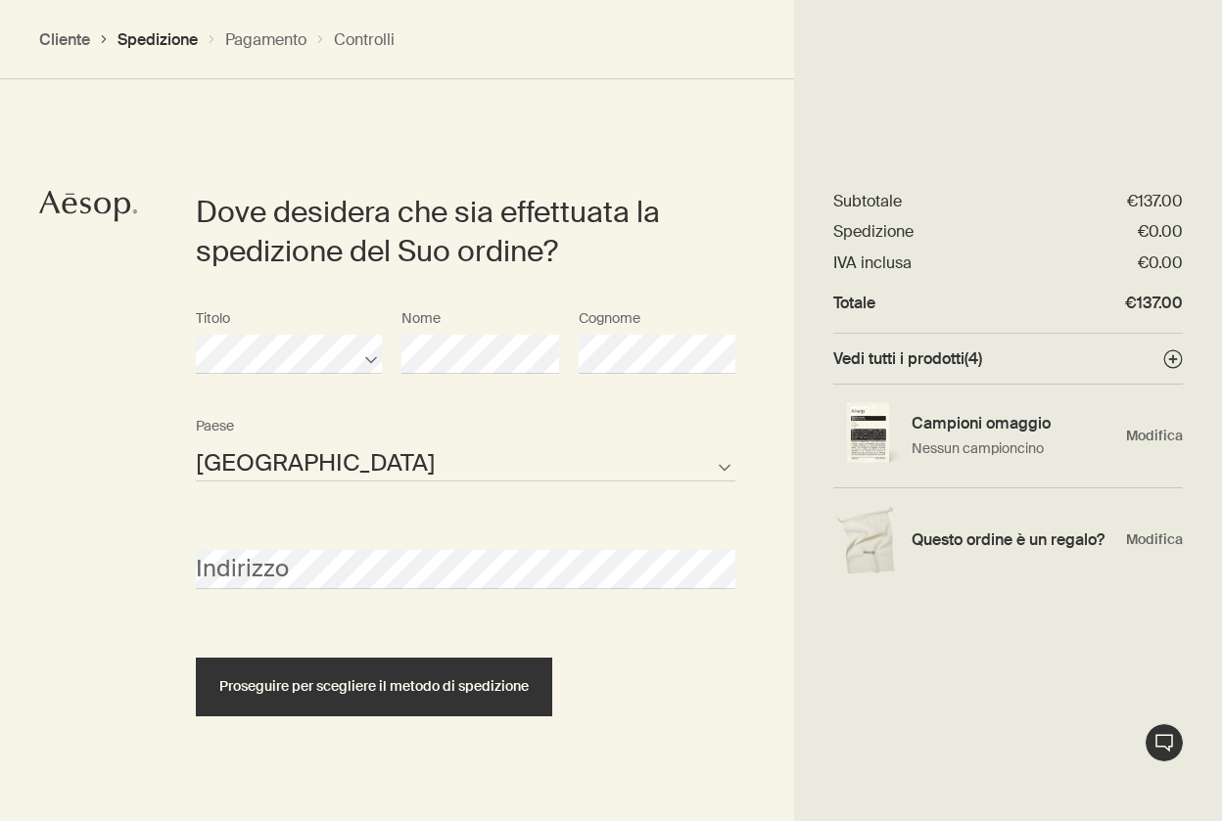
scroll to position [438, 0]
click at [1168, 434] on span "Modifica" at bounding box center [1154, 436] width 57 height 19
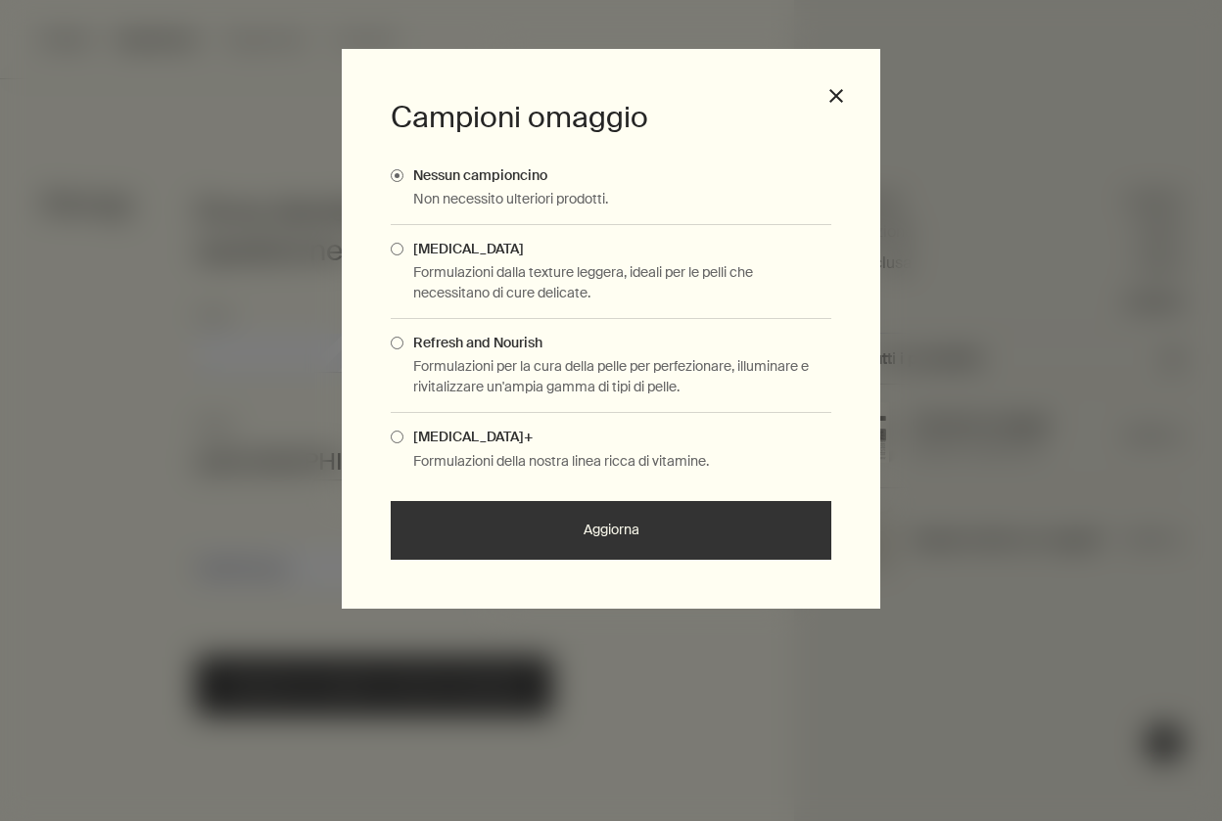
click at [399, 340] on span "Complimentary Samples Modal" at bounding box center [397, 343] width 13 height 13
click at [403, 340] on input "Refresh and Nourish" at bounding box center [403, 340] width 0 height 13
drag, startPoint x: 617, startPoint y: 201, endPoint x: 420, endPoint y: 169, distance: 199.2
click at [419, 168] on div "Nessun campioncino Non necessito ulteriori prodotti." at bounding box center [611, 188] width 441 height 73
copy div "essun campioncino Non necessito ulteriori prodotti."
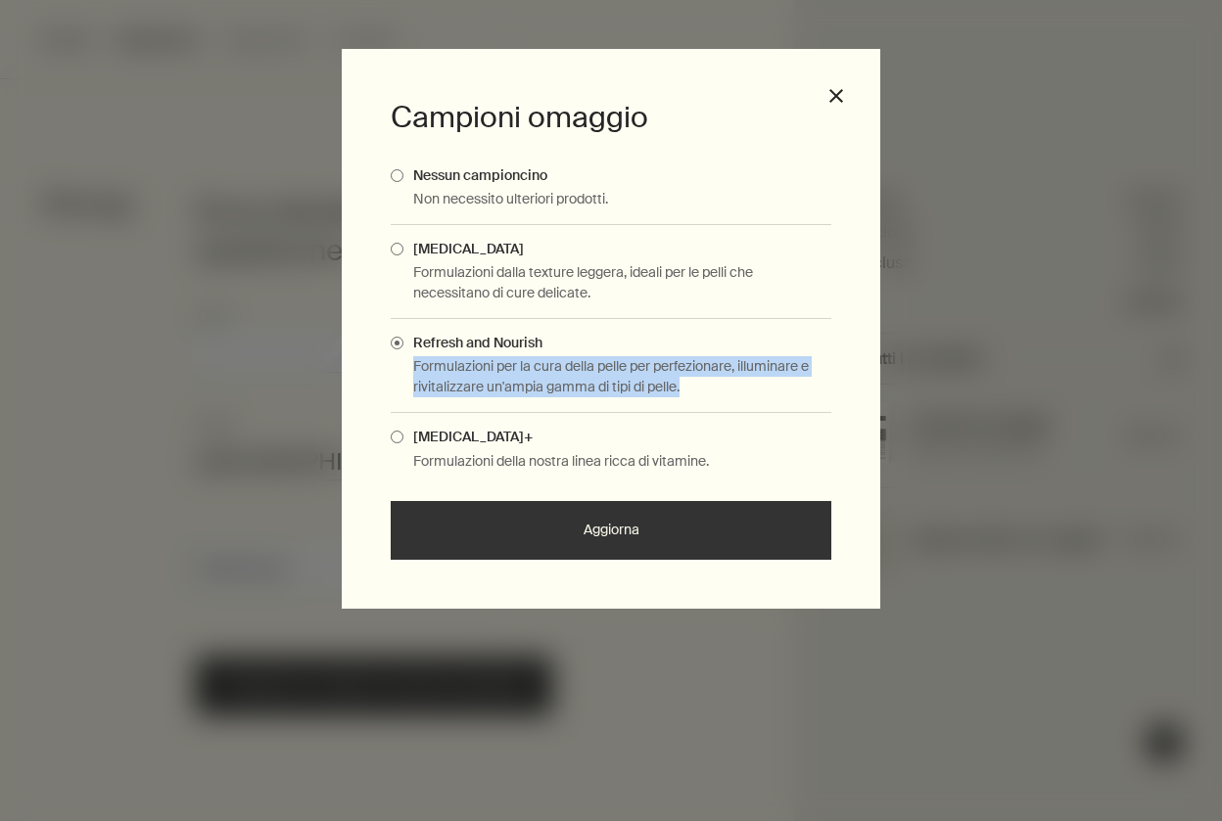
drag, startPoint x: 695, startPoint y: 388, endPoint x: 413, endPoint y: 366, distance: 282.8
click at [413, 366] on p "Formulazioni per la cura della pelle per perfezionare, illuminare e rivitalizza…" at bounding box center [622, 376] width 418 height 41
copy p "Formulazioni per la cura della pelle per perfezionare, illuminare e rivitalizza…"
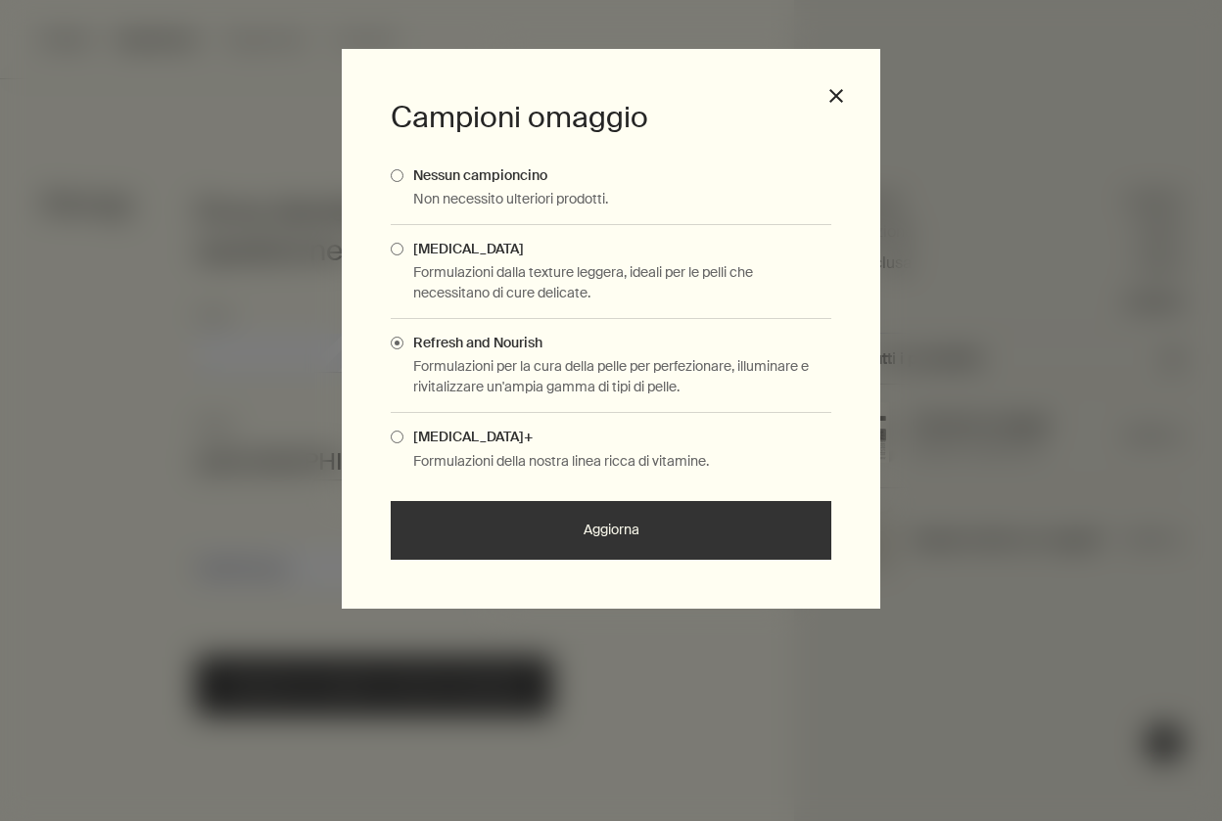
click at [463, 252] on span "[MEDICAL_DATA]" at bounding box center [463, 249] width 120 height 18
click at [403, 252] on input "[MEDICAL_DATA]" at bounding box center [403, 246] width 0 height 13
click at [561, 529] on button "Aggiorna" at bounding box center [611, 530] width 441 height 59
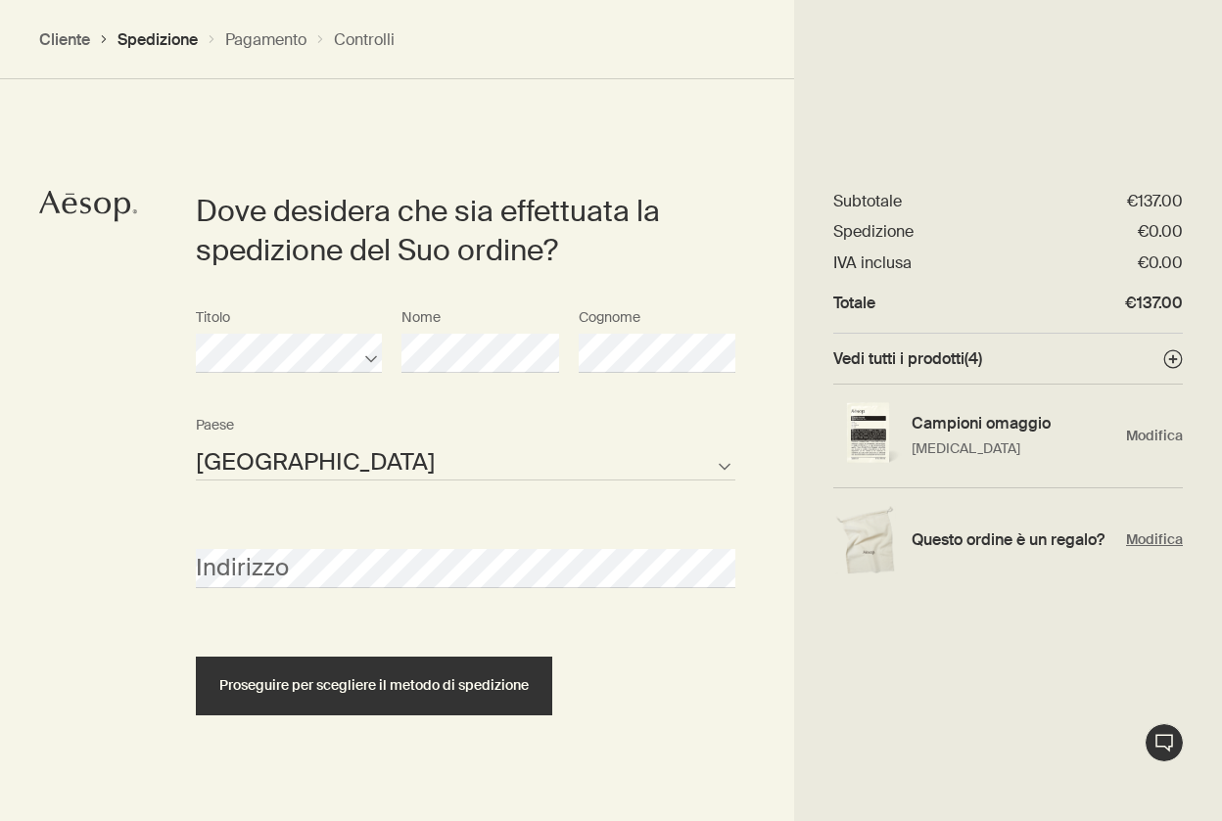
click at [1159, 548] on div "Questo ordine è un regalo? Modifica" at bounding box center [1007, 539] width 349 height 103
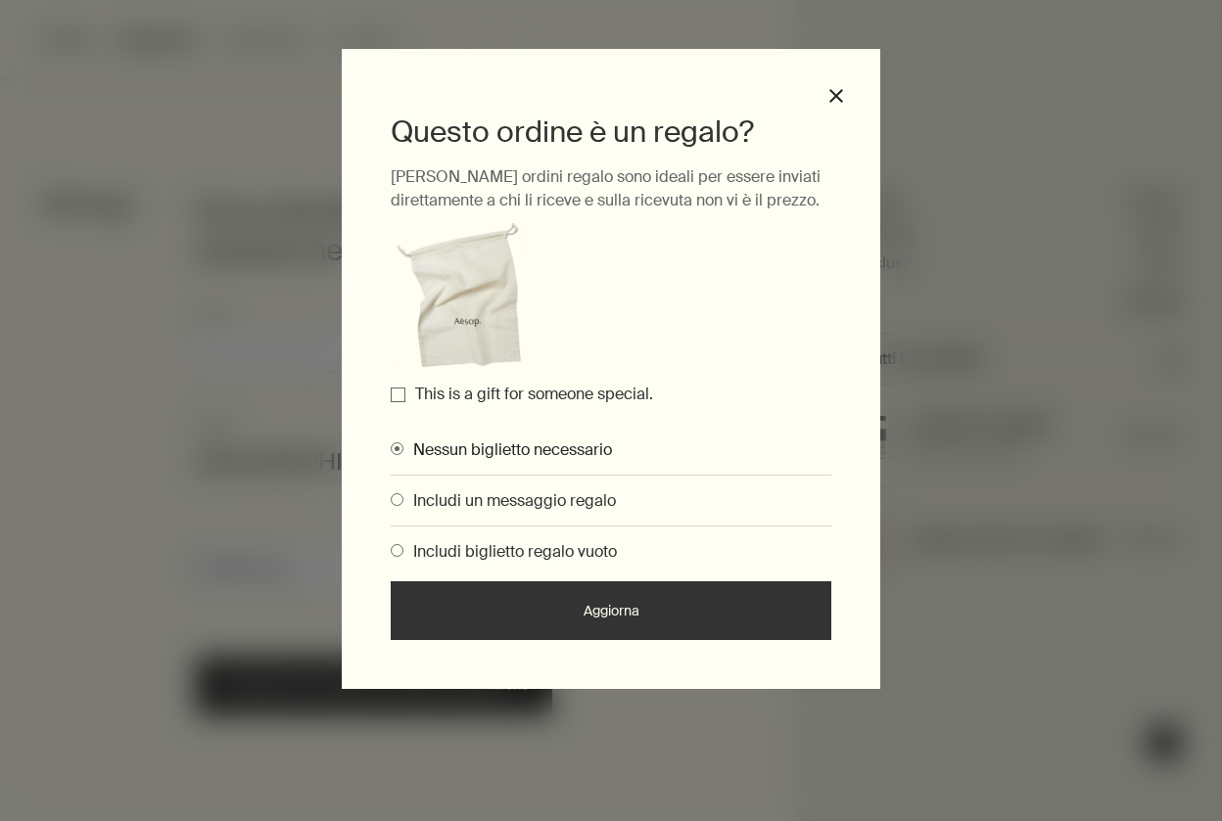
click at [659, 507] on label "Includi un messaggio regalo" at bounding box center [611, 500] width 441 height 21
click at [391, 503] on input "Includi un messaggio regalo" at bounding box center [391, 496] width 0 height 13
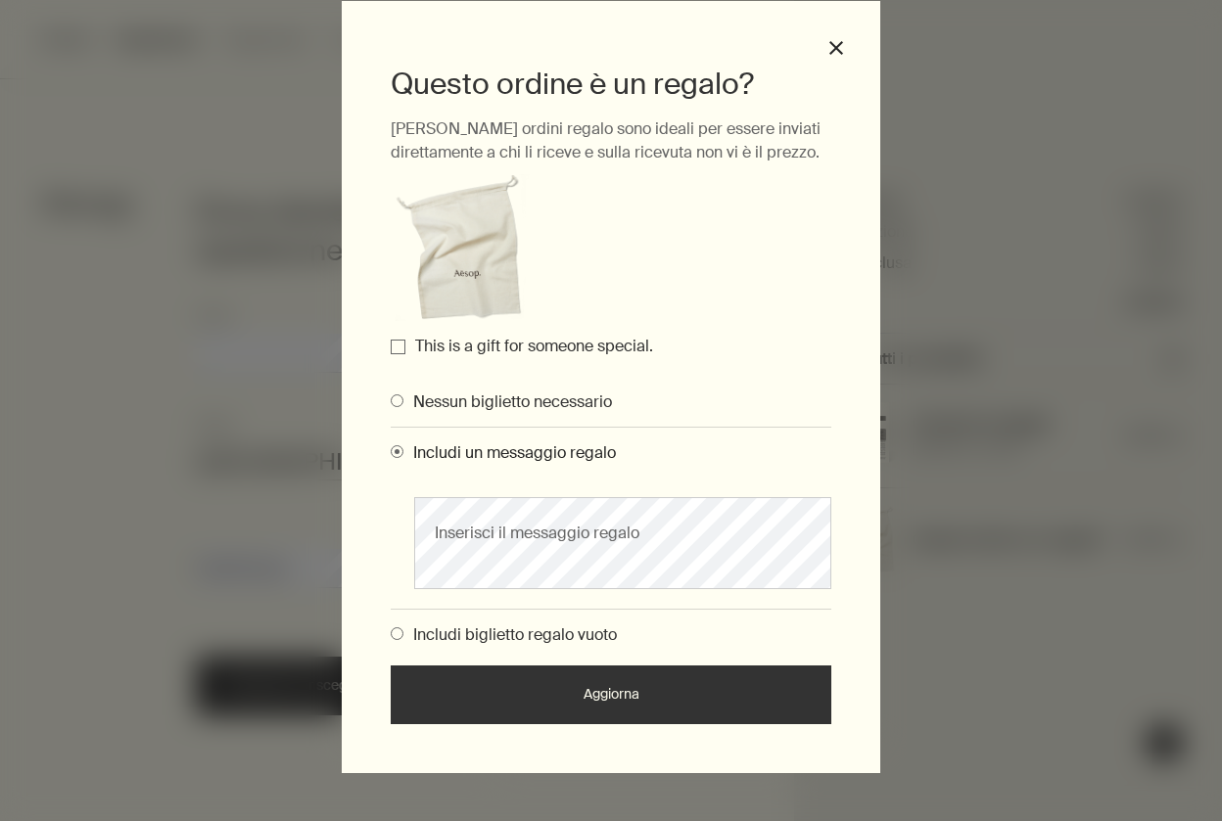
scroll to position [47, 0]
click at [631, 639] on label "Includi biglietto regalo vuoto" at bounding box center [611, 636] width 441 height 21
click at [391, 638] on input "Includi biglietto regalo vuoto" at bounding box center [391, 632] width 0 height 13
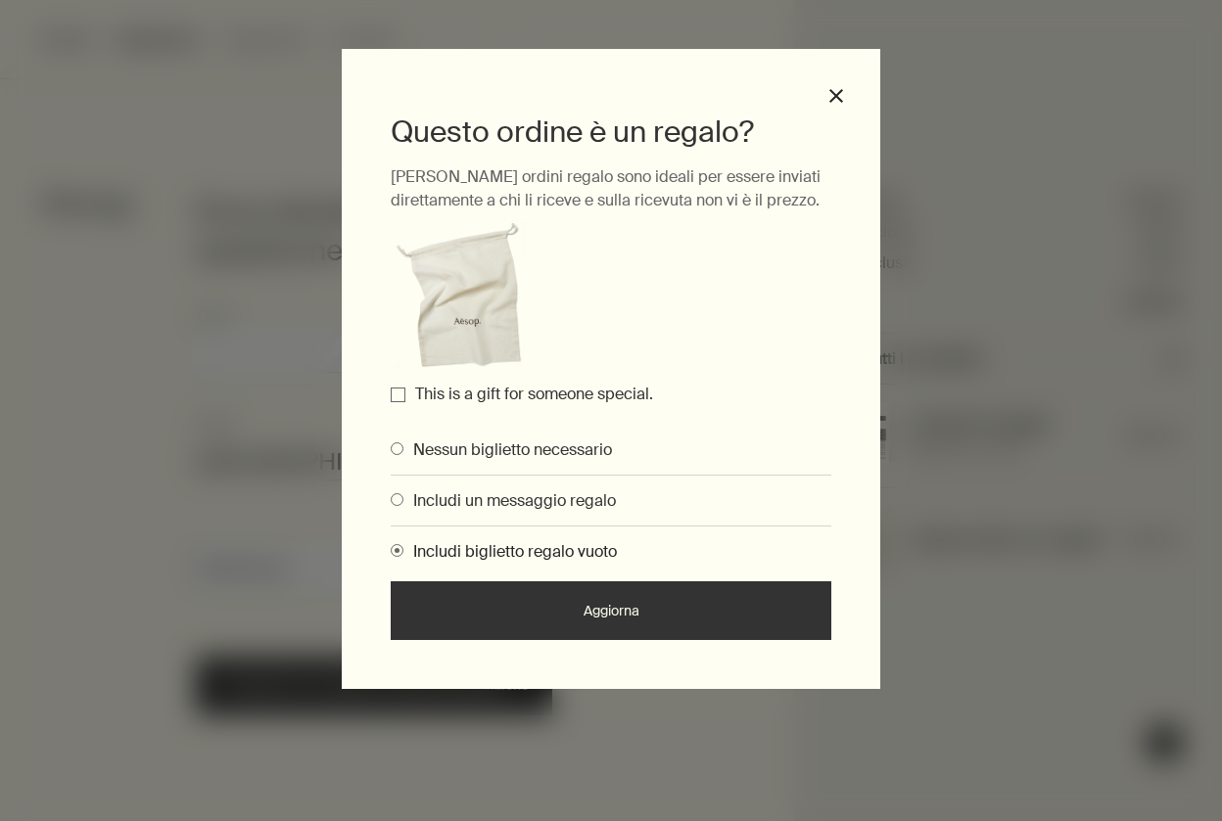
scroll to position [0, 0]
click at [660, 608] on button "Aggiorna" at bounding box center [611, 610] width 441 height 59
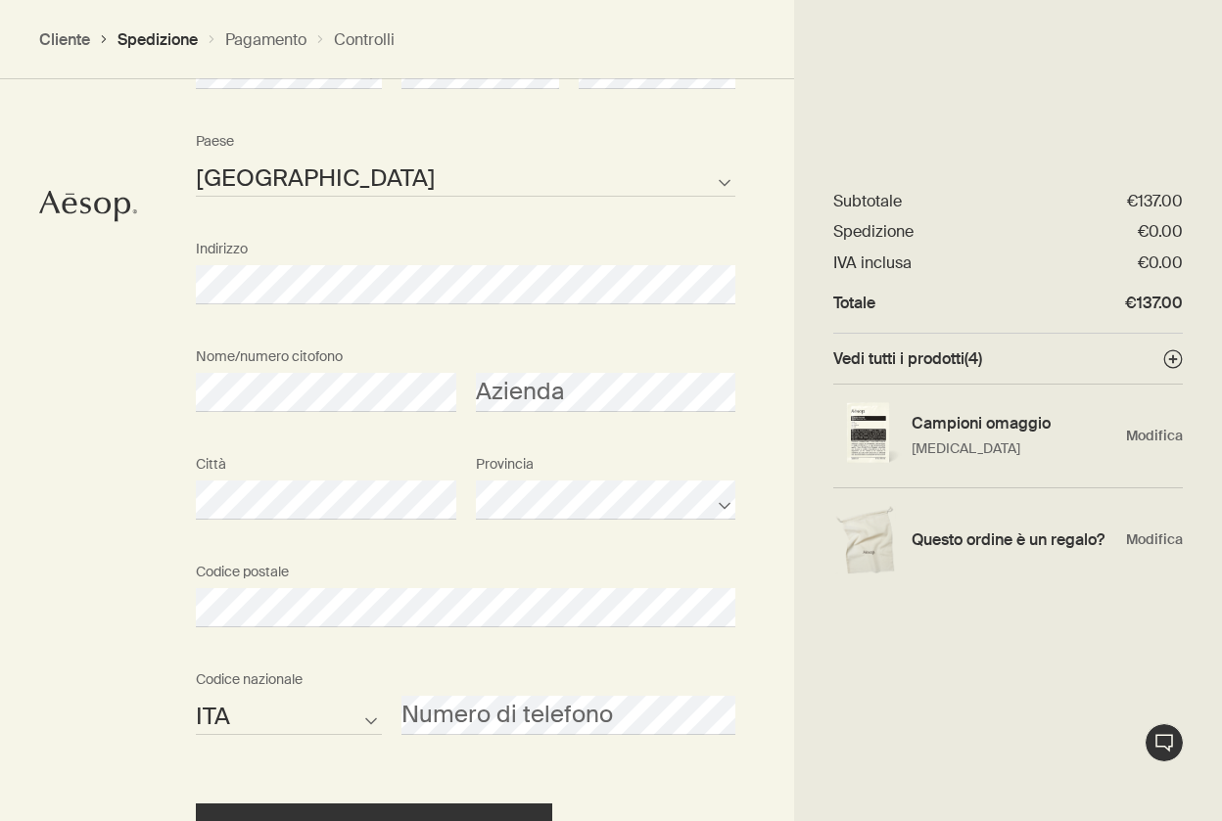
scroll to position [725, 0]
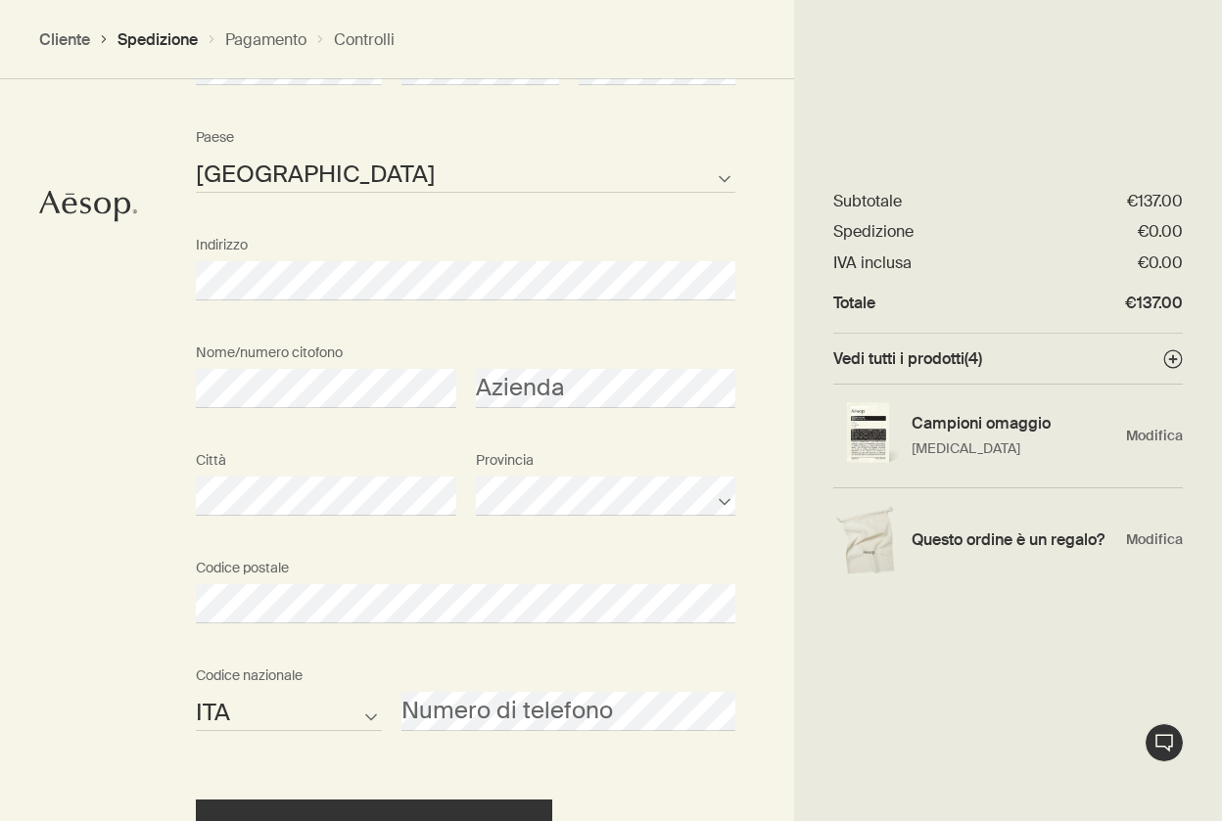
click at [634, 674] on div "Numero di telefono" at bounding box center [568, 694] width 353 height 73
select select "UA"
click at [735, 776] on div "Proseguire per scegliere il metodo di spedizione" at bounding box center [465, 812] width 539 height 93
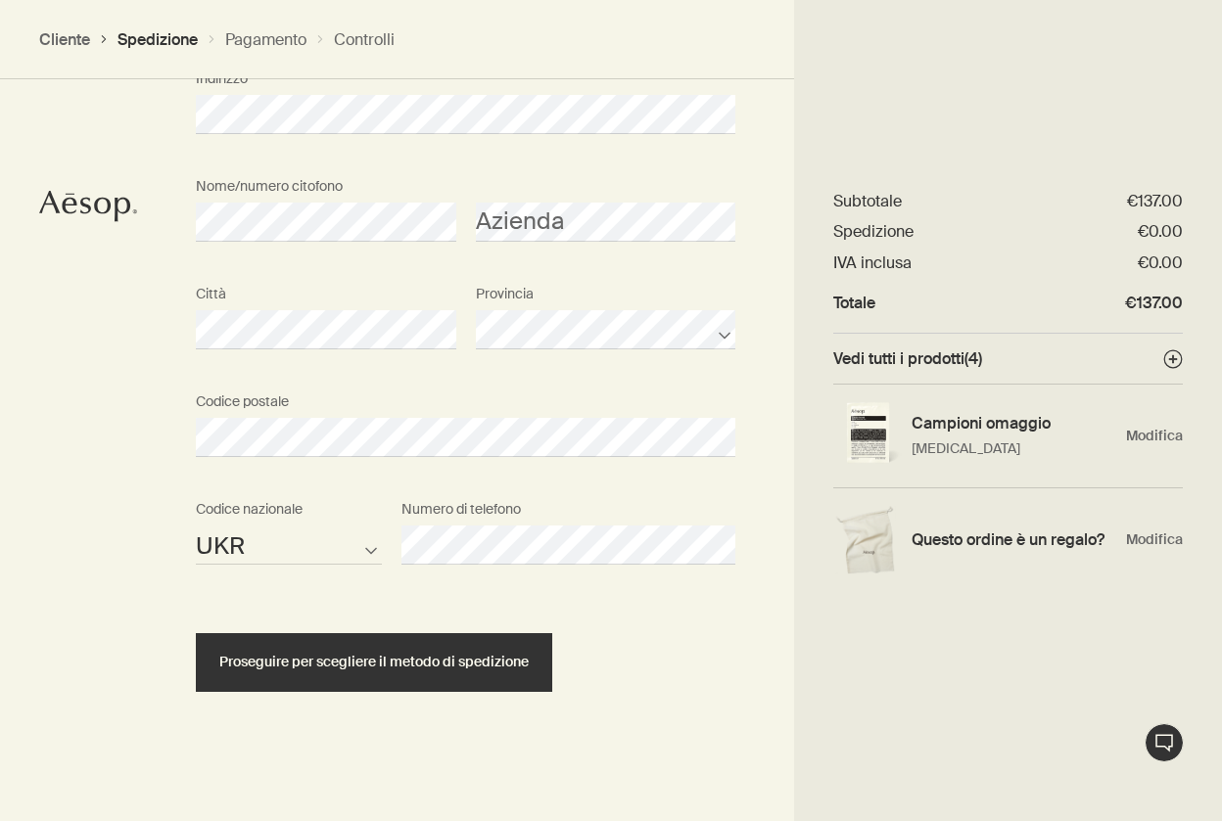
scroll to position [890, 0]
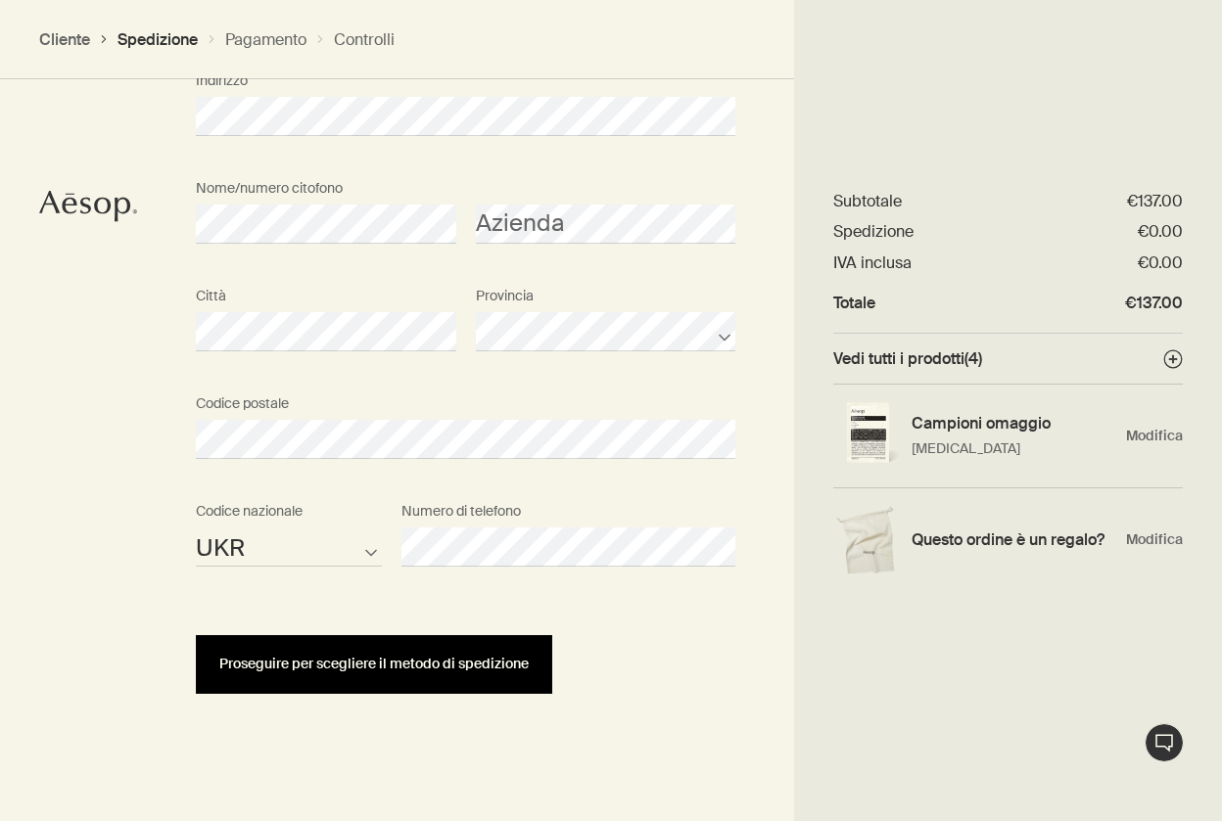
click at [452, 666] on span "Proseguire per scegliere il metodo di spedizione" at bounding box center [373, 664] width 309 height 15
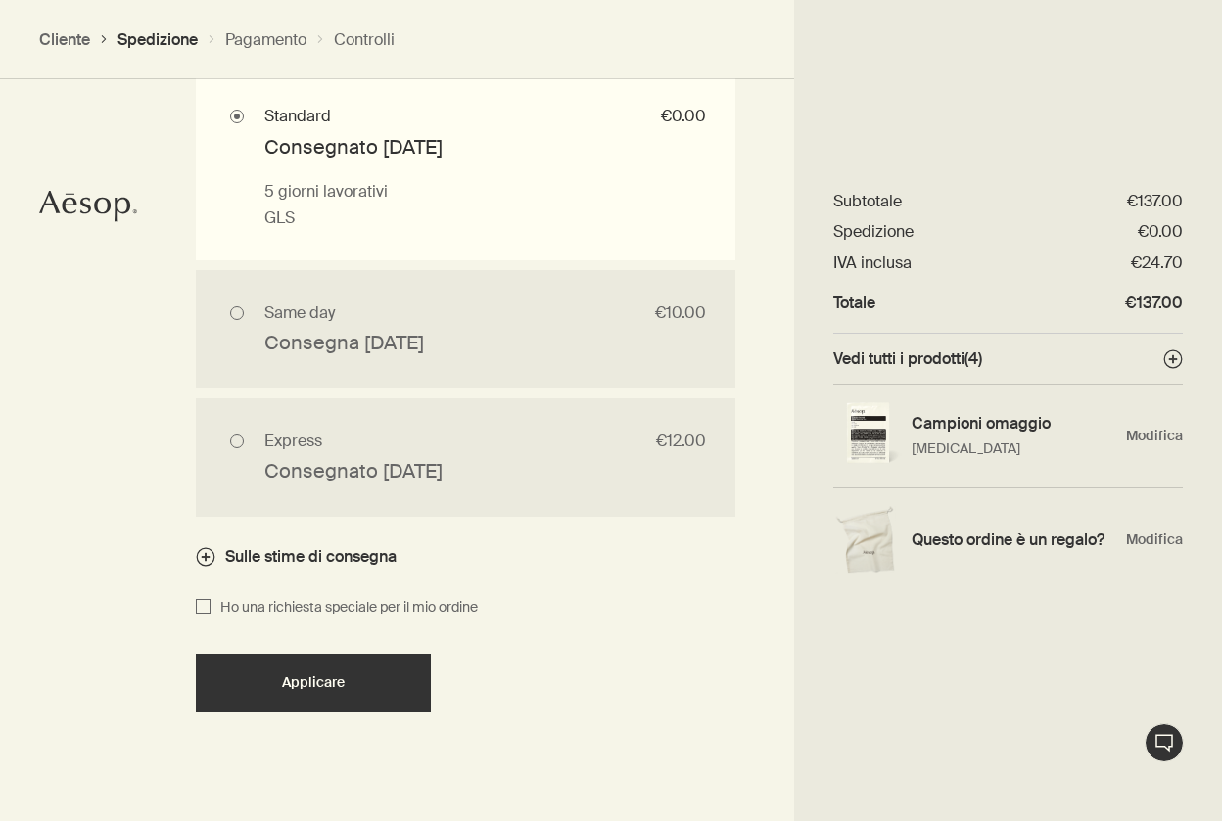
scroll to position [1558, 0]
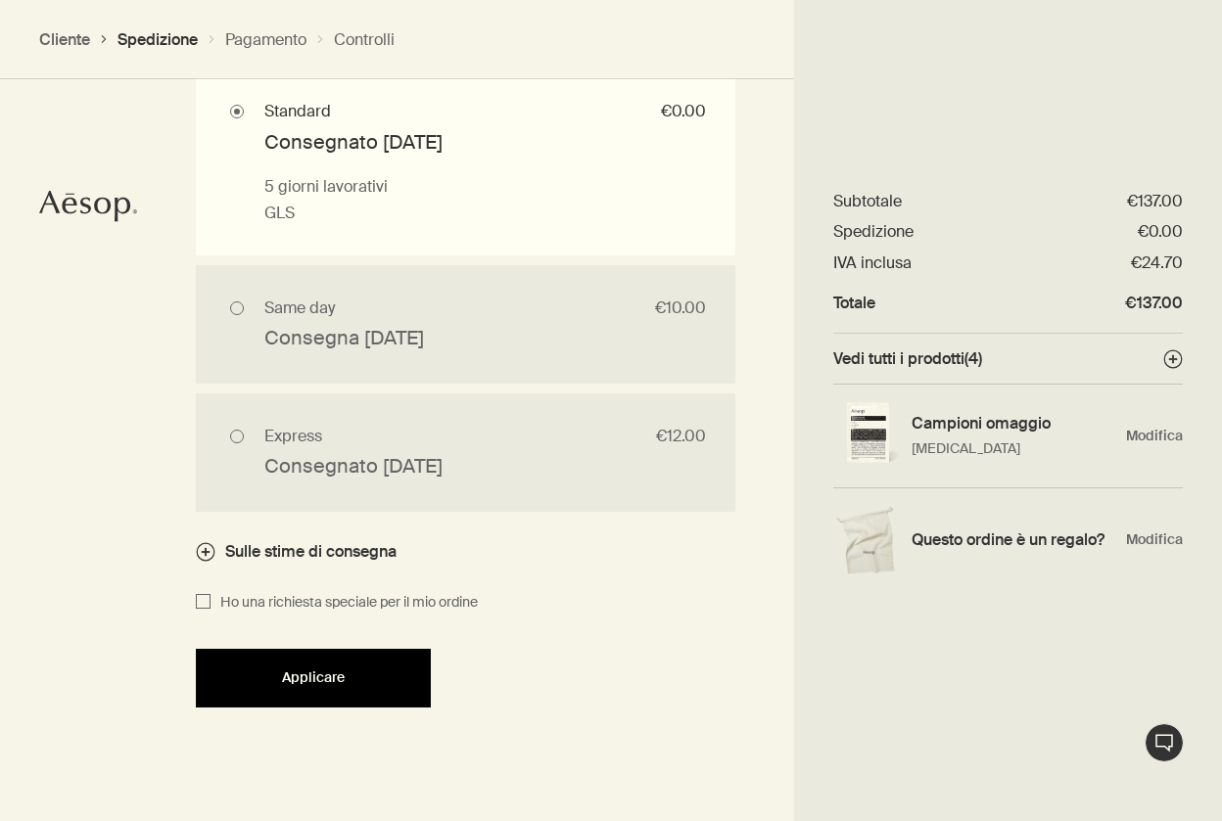
click at [394, 673] on div "Applicare" at bounding box center [313, 678] width 188 height 15
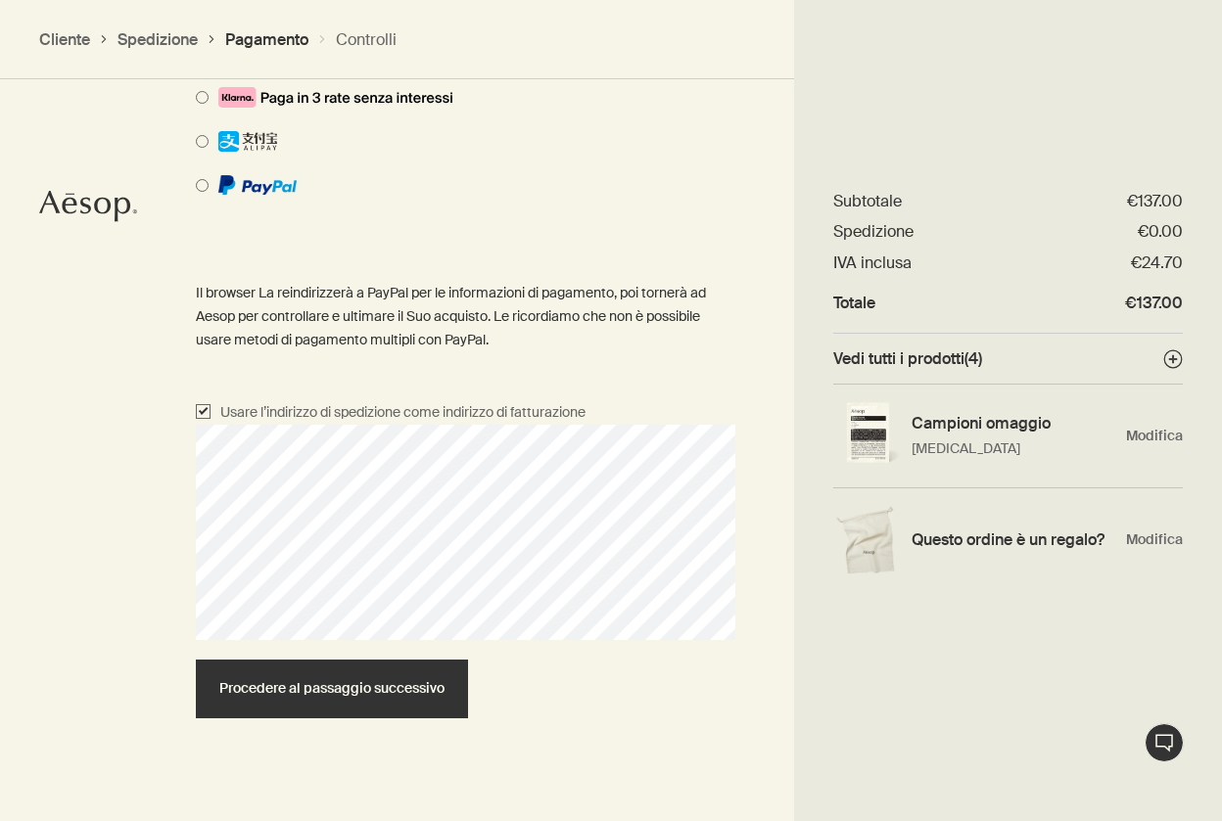
scroll to position [1341, 0]
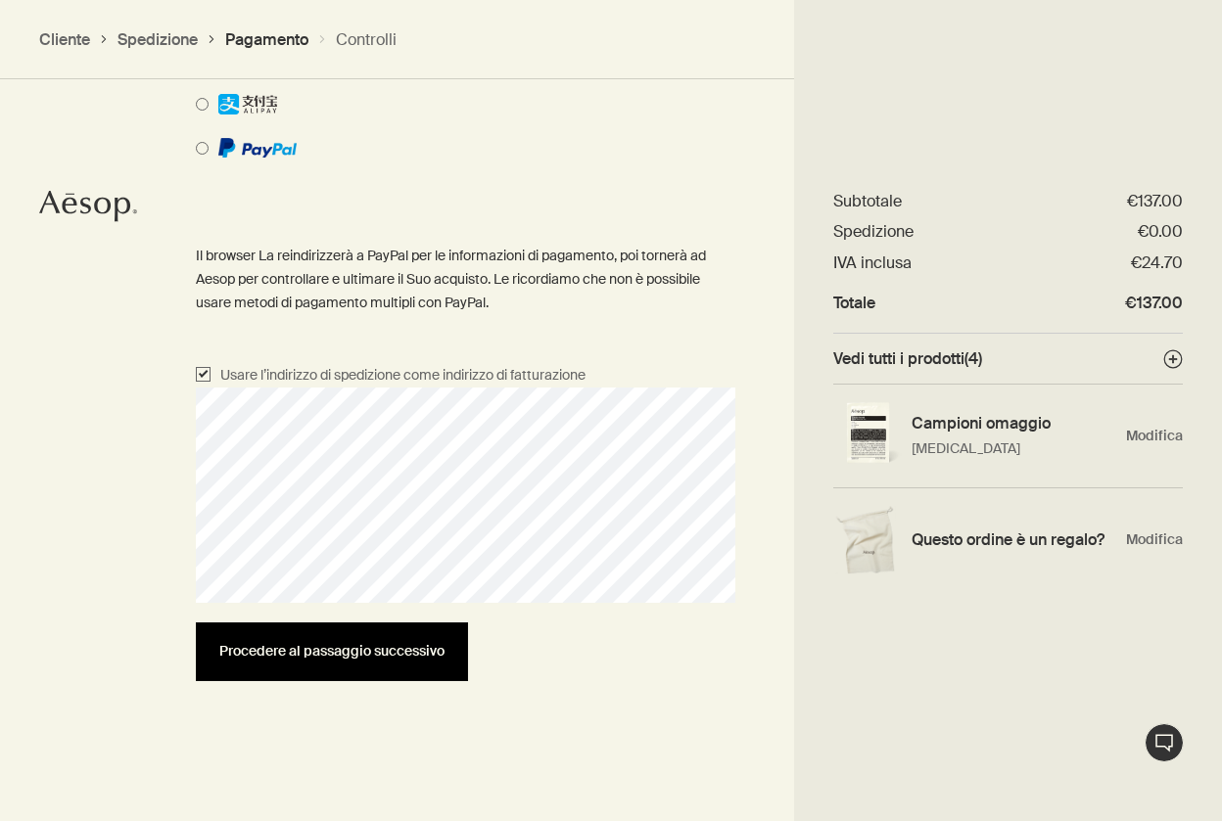
click at [338, 644] on span "Procedere al passaggio successivo" at bounding box center [331, 651] width 225 height 15
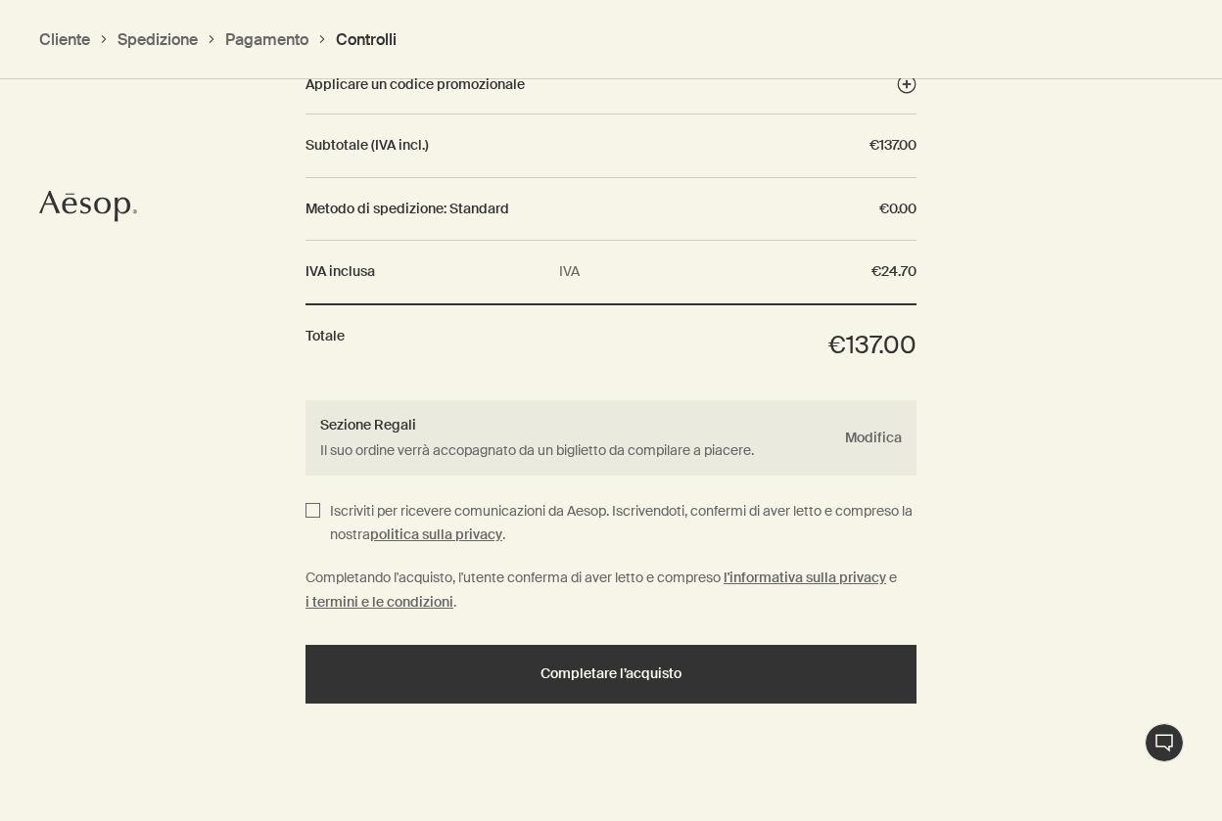
scroll to position [2090, 0]
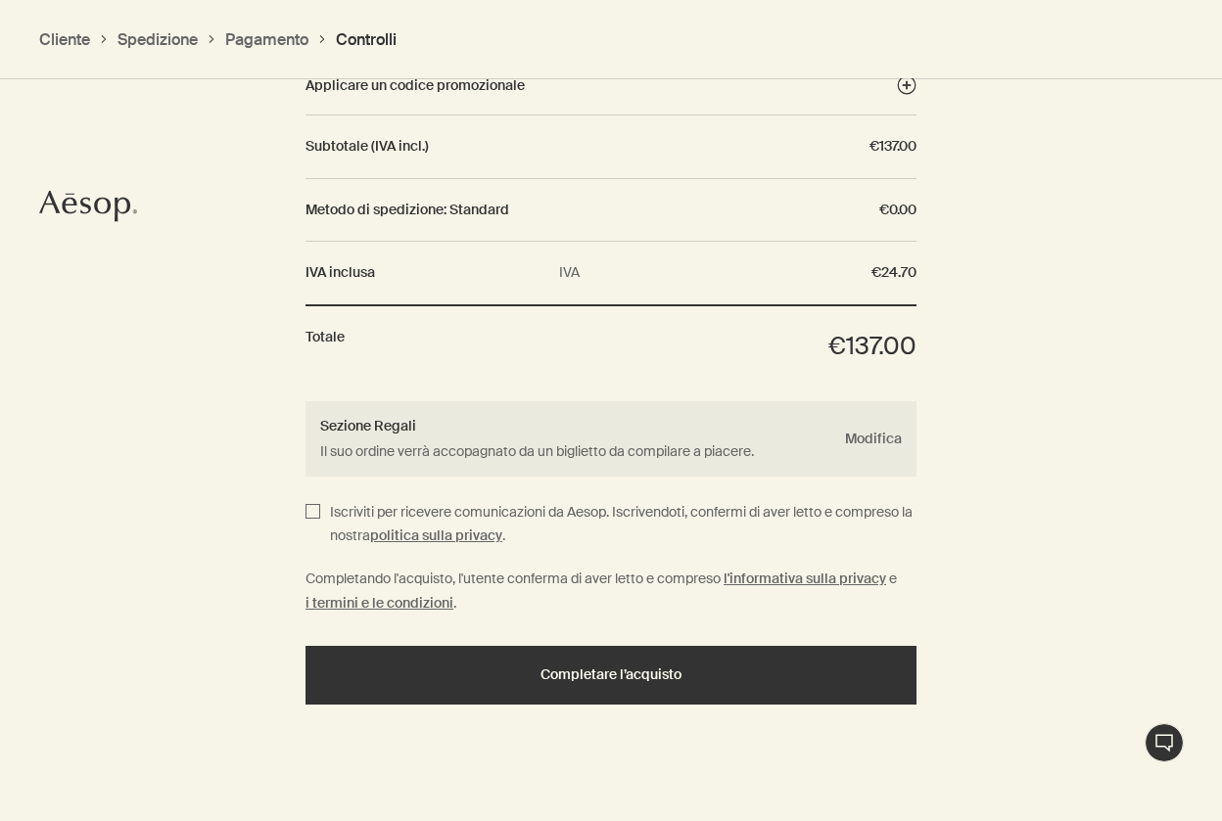
click at [312, 503] on input "Iscriviti per ricevere comunicazioni da Aesop. Iscrivendoti, confermi di aver l…" at bounding box center [312, 525] width 15 height 48
click at [305, 501] on input "Iscriviti per ricevere comunicazioni da Aesop. Iscrivendoti, confermi di aver l…" at bounding box center [312, 525] width 15 height 48
checkbox input "false"
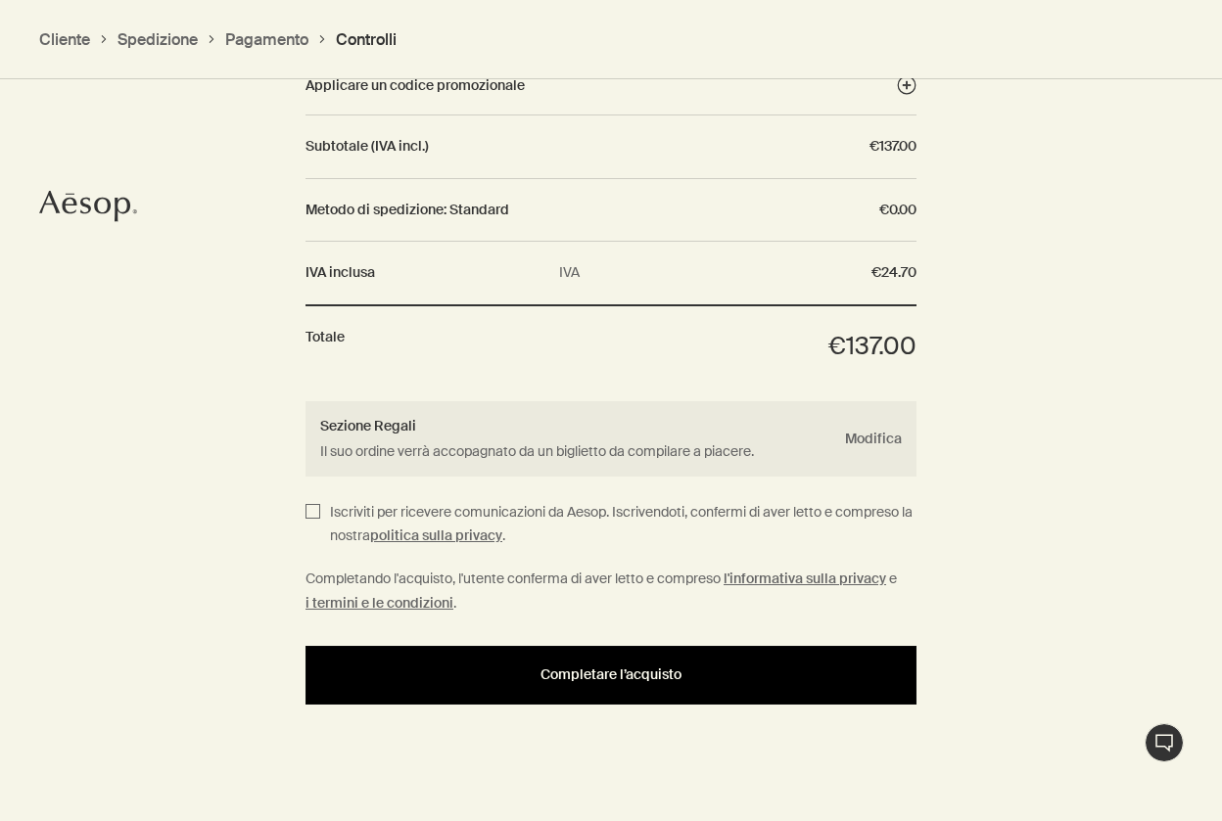
click at [392, 668] on div "Completare l’acquisto" at bounding box center [611, 675] width 564 height 15
